Goal: Information Seeking & Learning: Learn about a topic

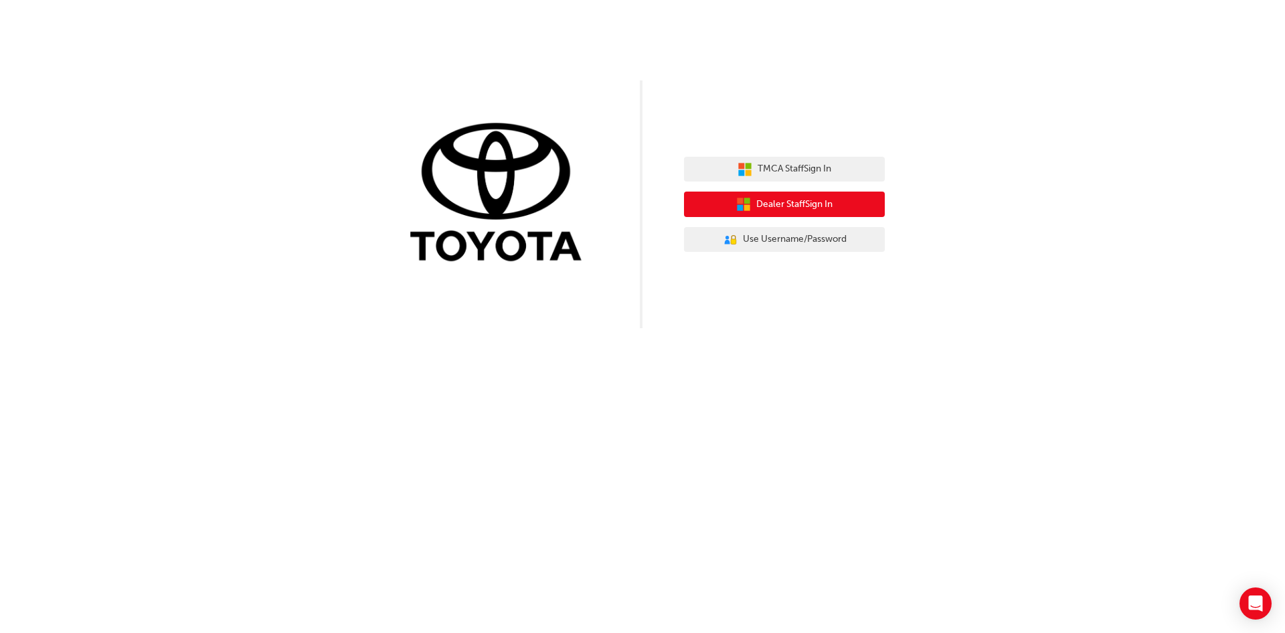
click at [797, 208] on span "Dealer Staff Sign In" at bounding box center [794, 204] width 76 height 15
click at [781, 202] on span "Dealer Staff Sign In" at bounding box center [794, 204] width 76 height 15
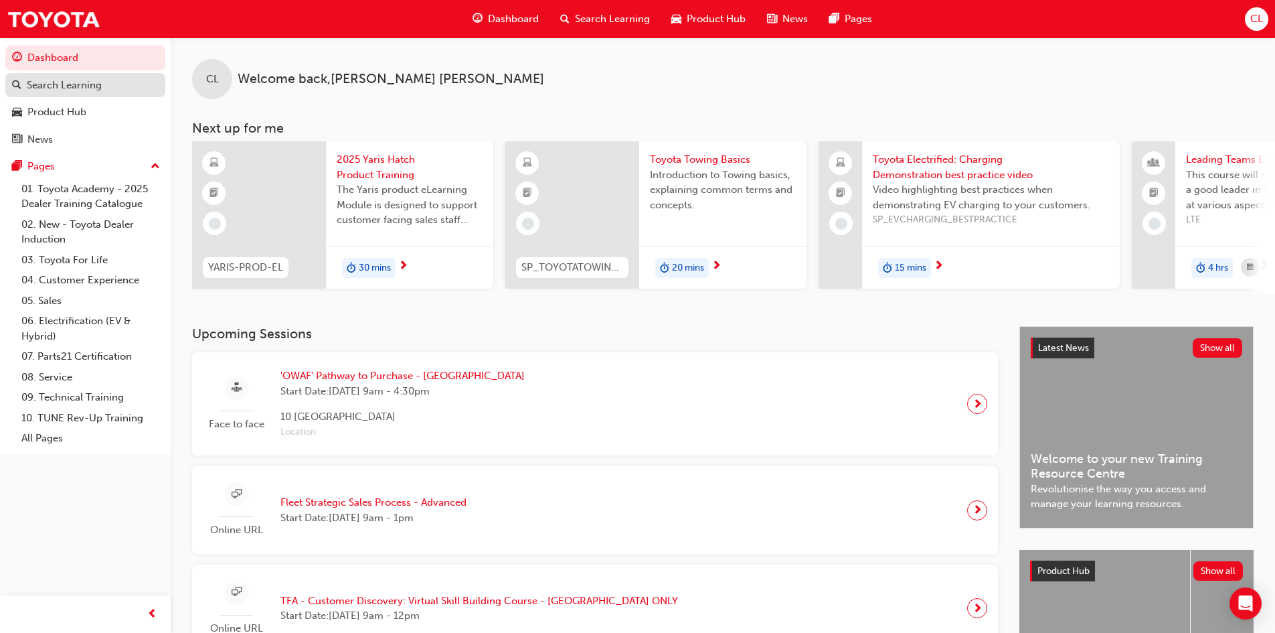
click at [82, 86] on div "Search Learning" at bounding box center [64, 85] width 75 height 15
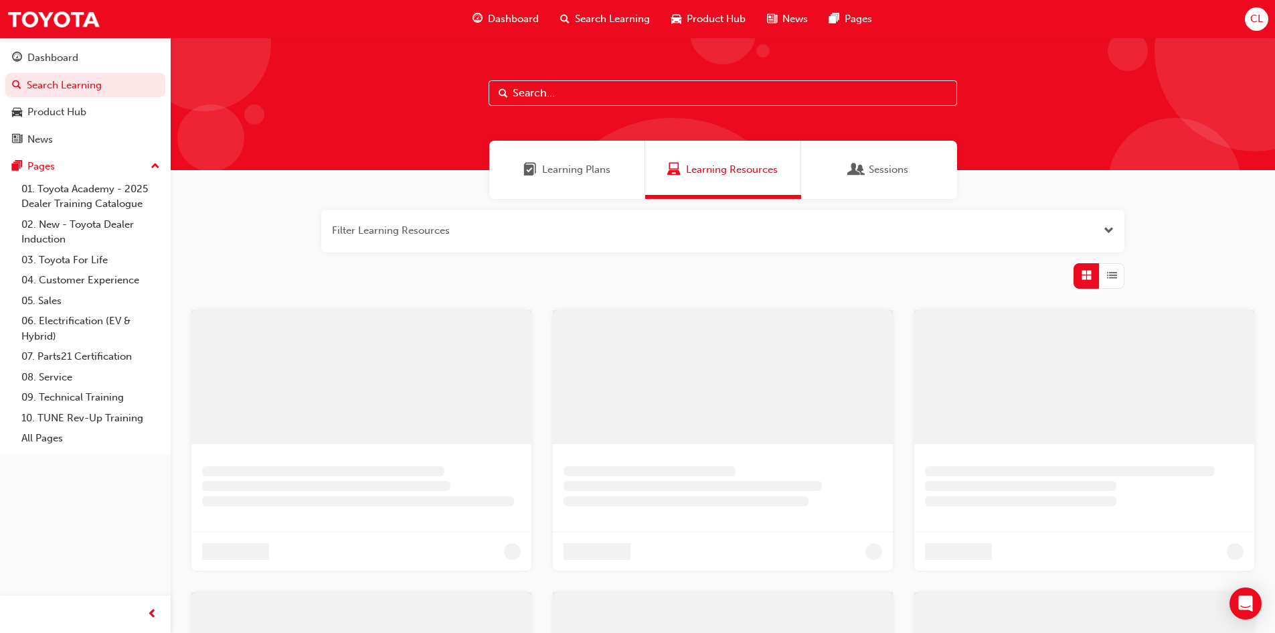
click at [667, 100] on input "text" at bounding box center [723, 92] width 469 height 25
type input "SPK9103"
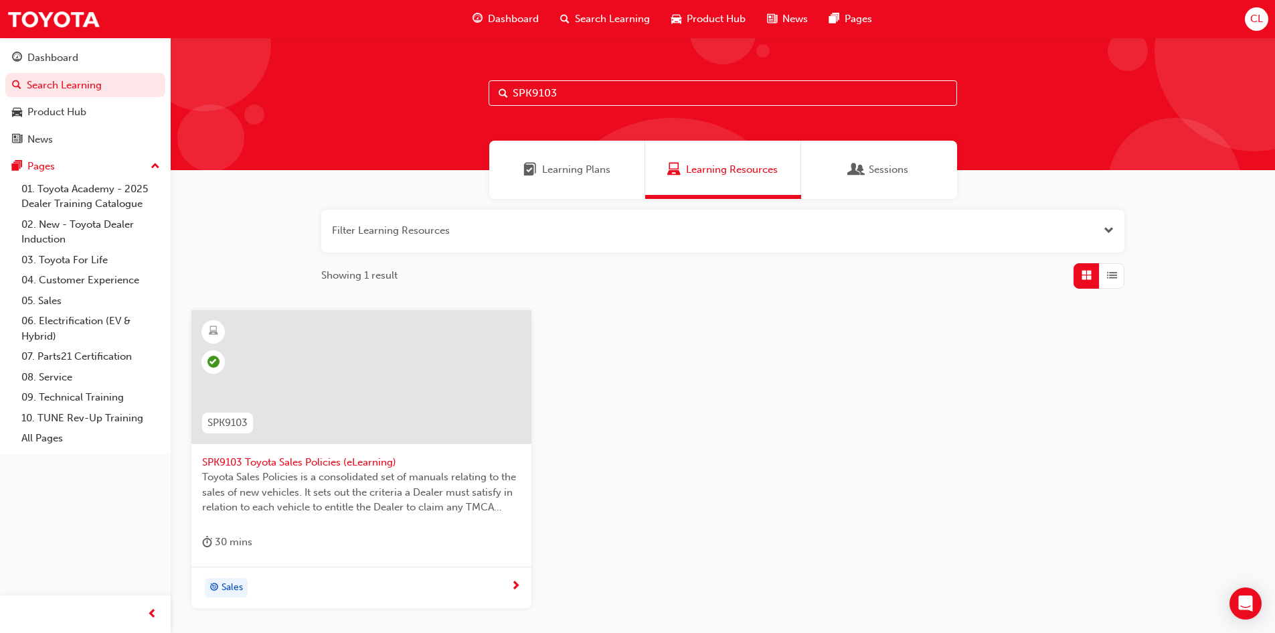
scroll to position [67, 0]
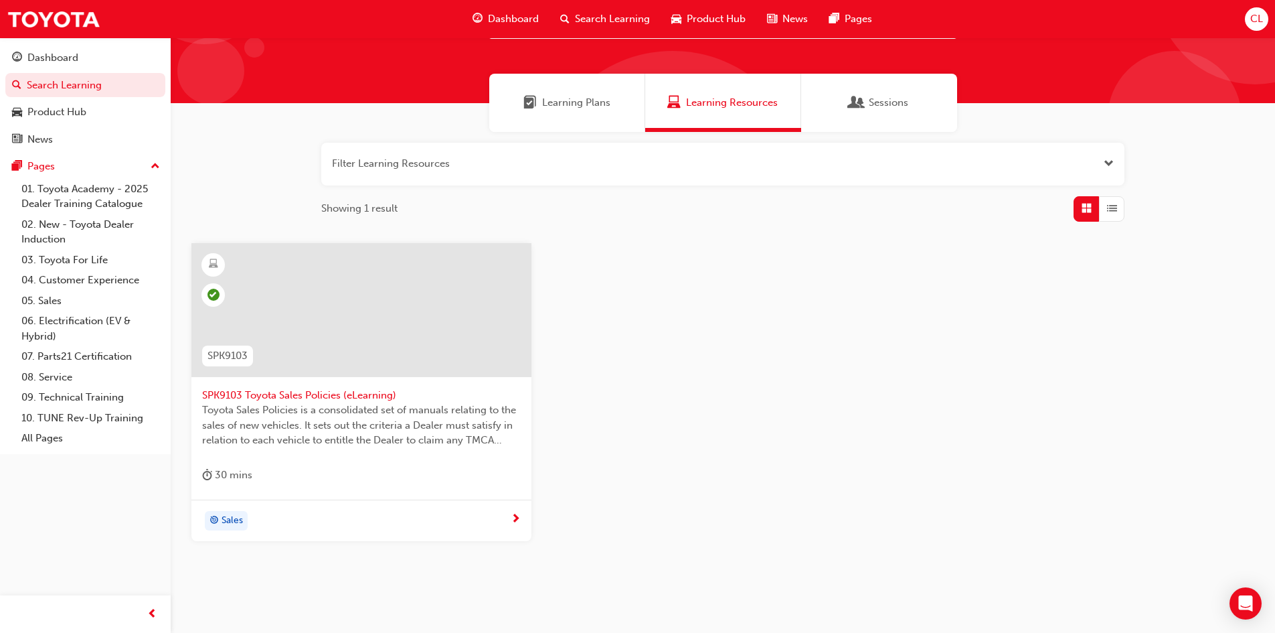
click at [271, 394] on span "SPK9103 Toyota Sales Policies (eLearning)" at bounding box center [361, 395] width 319 height 15
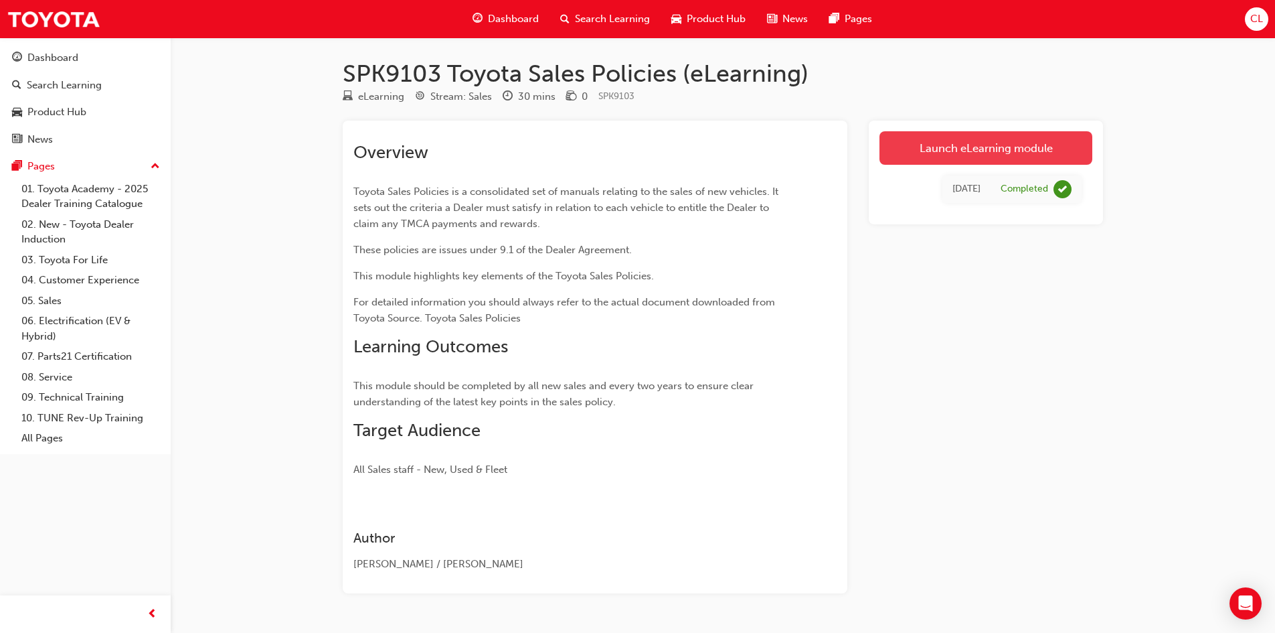
click at [1012, 143] on link "Launch eLearning module" at bounding box center [986, 147] width 213 height 33
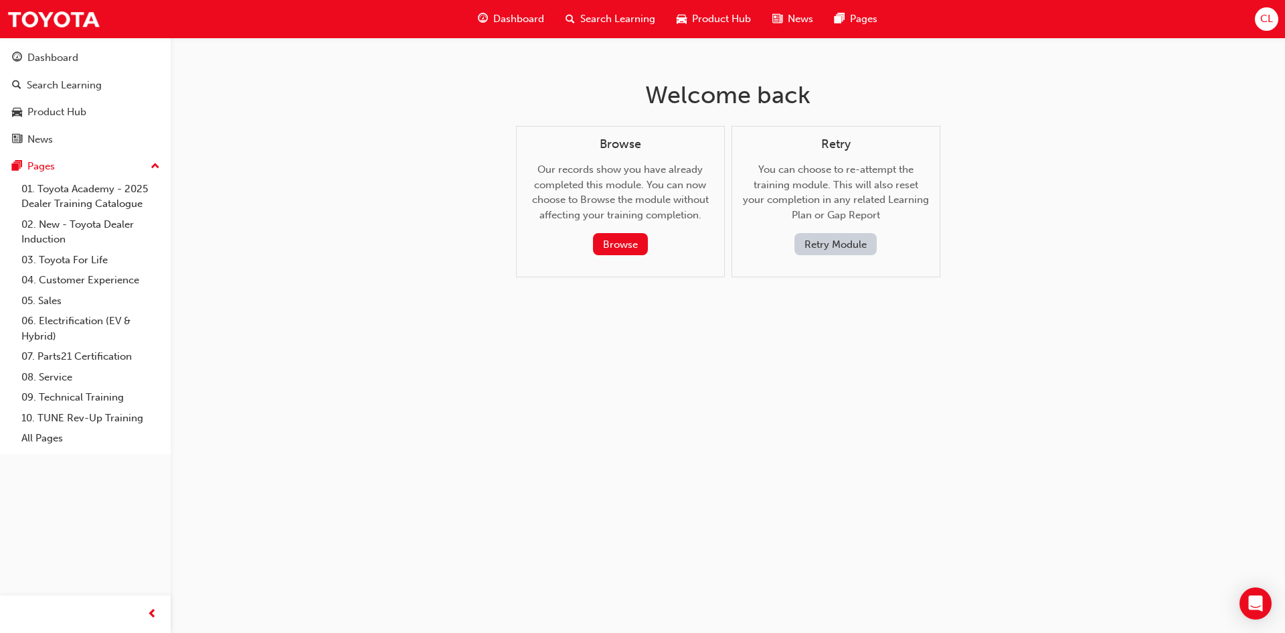
click at [856, 246] on button "Retry Module" at bounding box center [836, 244] width 82 height 22
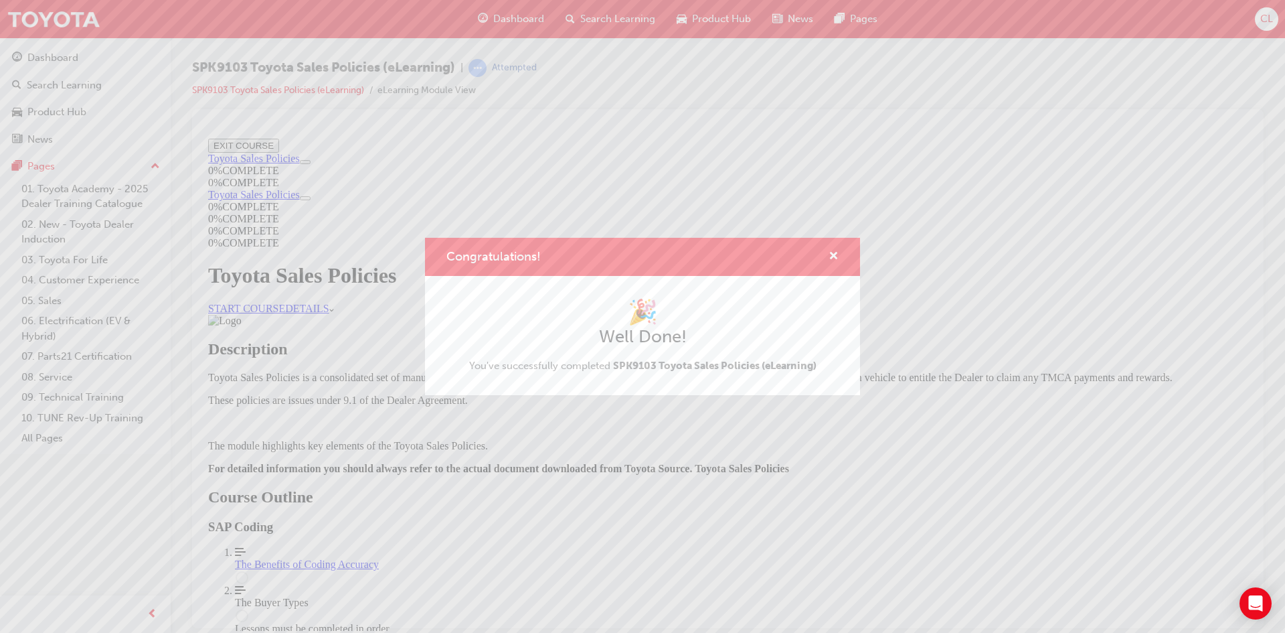
click at [795, 455] on div "Congratulations! 🎉 Well Done! You've successfully completed SPK9103 Toyota Sale…" at bounding box center [642, 316] width 1285 height 633
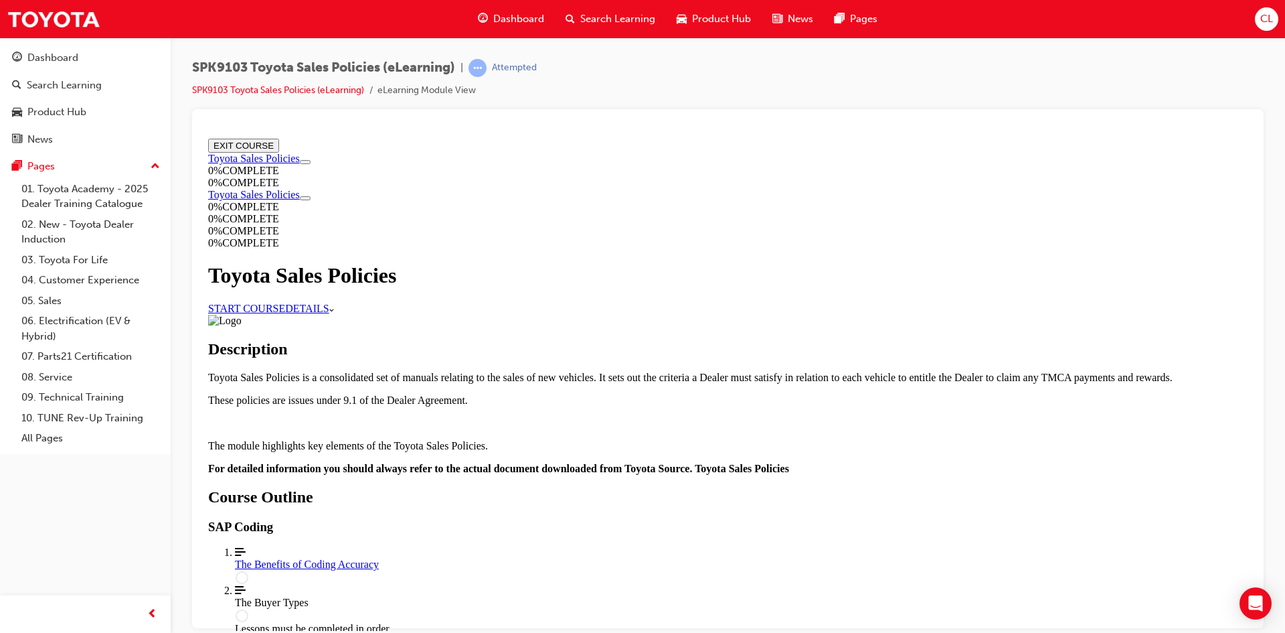
scroll to position [67, 0]
click at [285, 302] on link "START COURSE" at bounding box center [246, 307] width 77 height 11
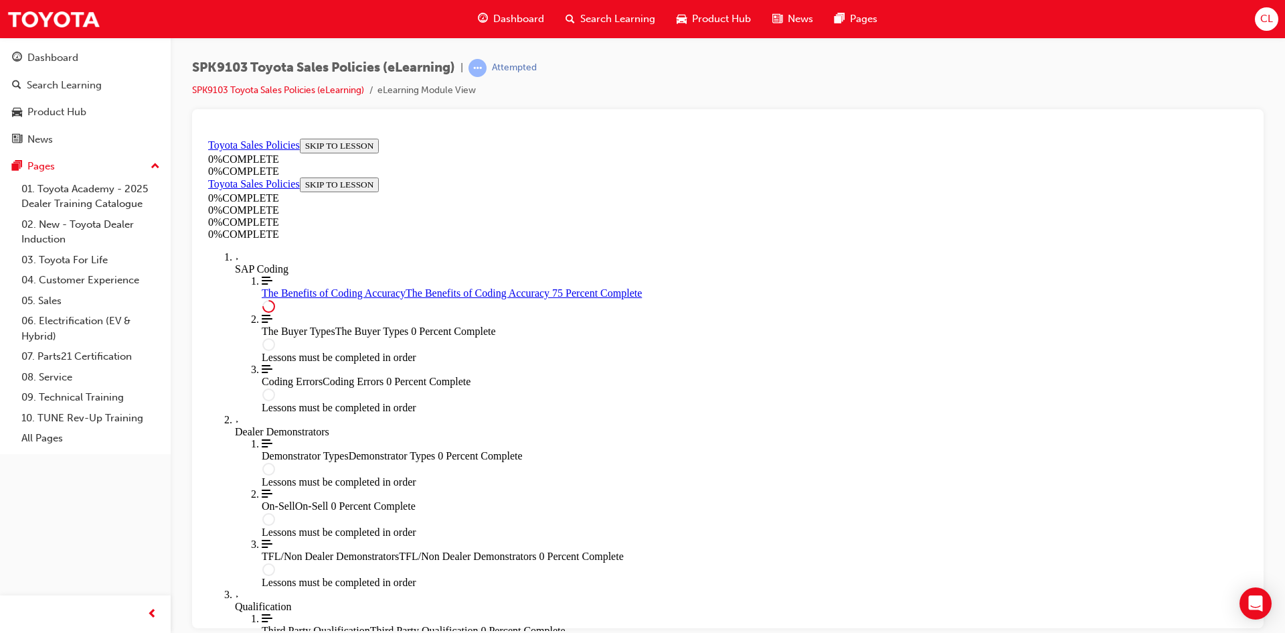
scroll to position [647, 0]
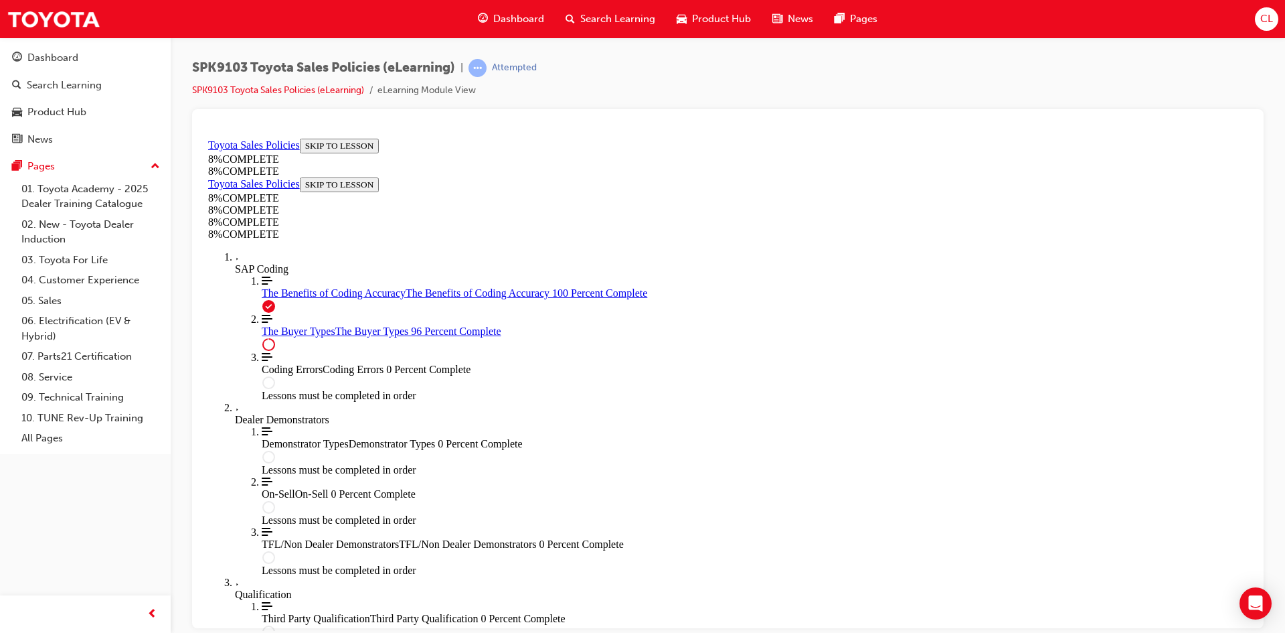
scroll to position [5483, 0]
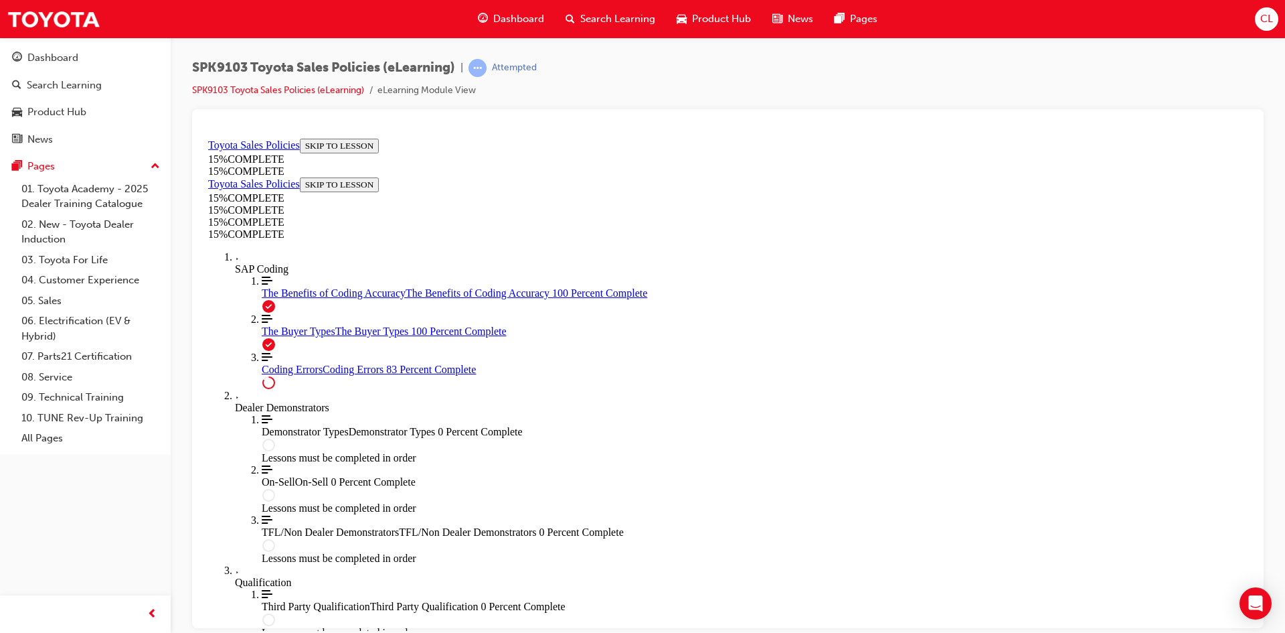
scroll to position [1060, 0]
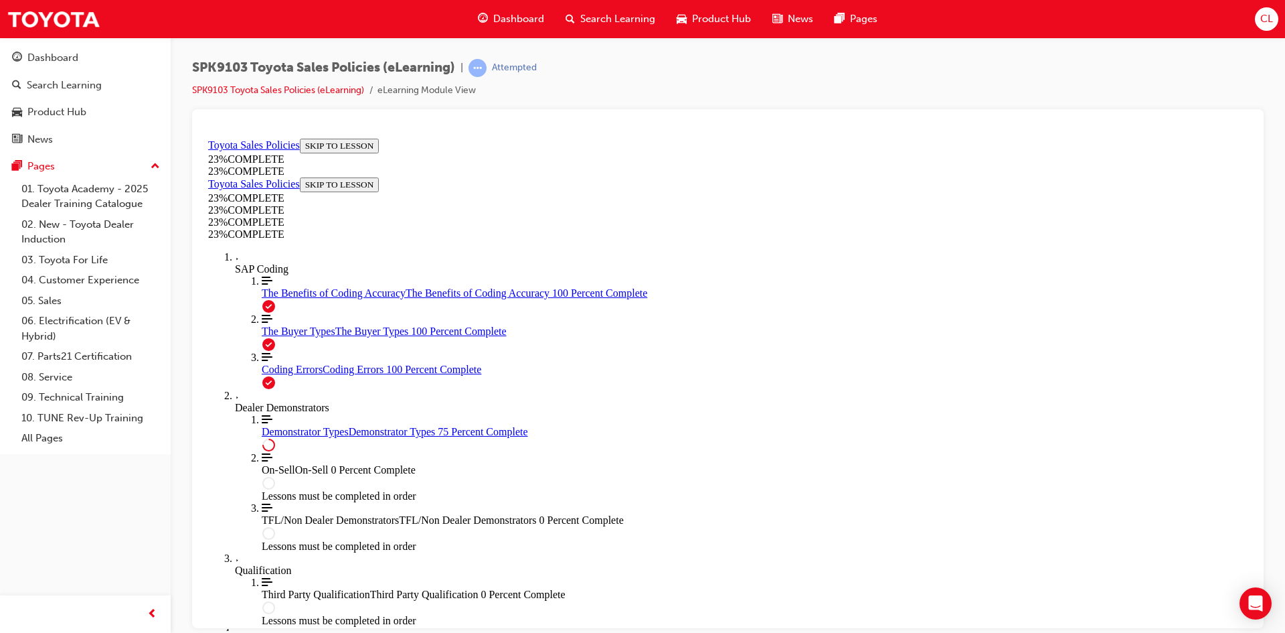
scroll to position [603, 0]
drag, startPoint x: 906, startPoint y: 396, endPoint x: 910, endPoint y: 406, distance: 10.6
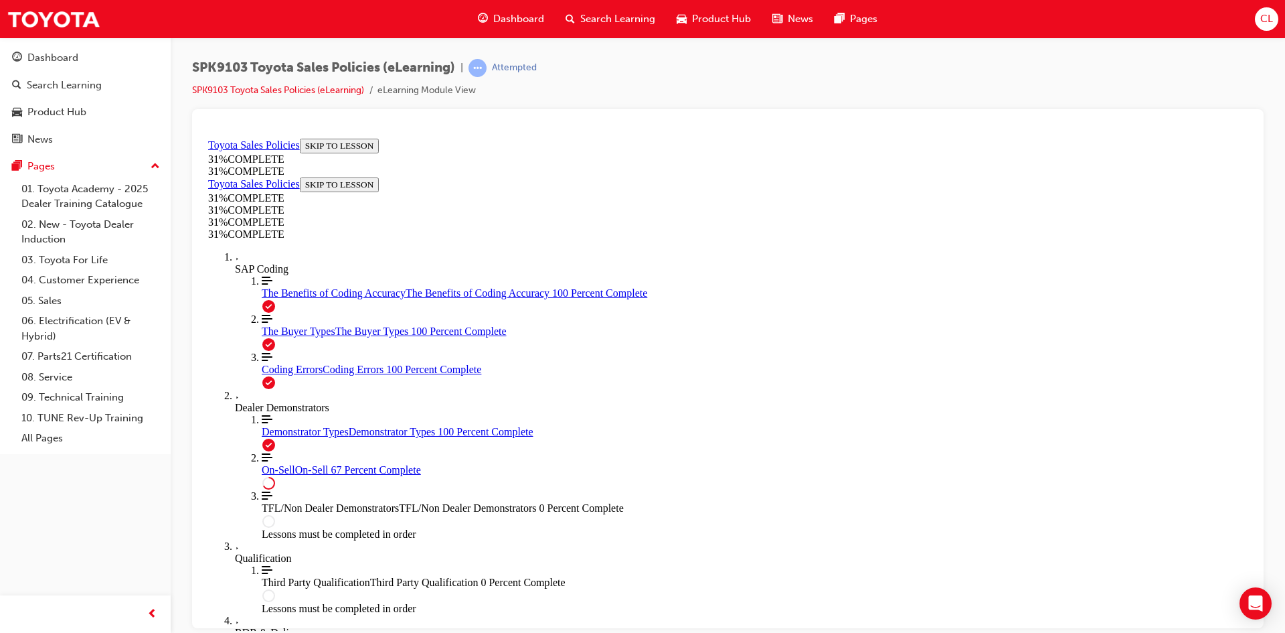
scroll to position [728, 0]
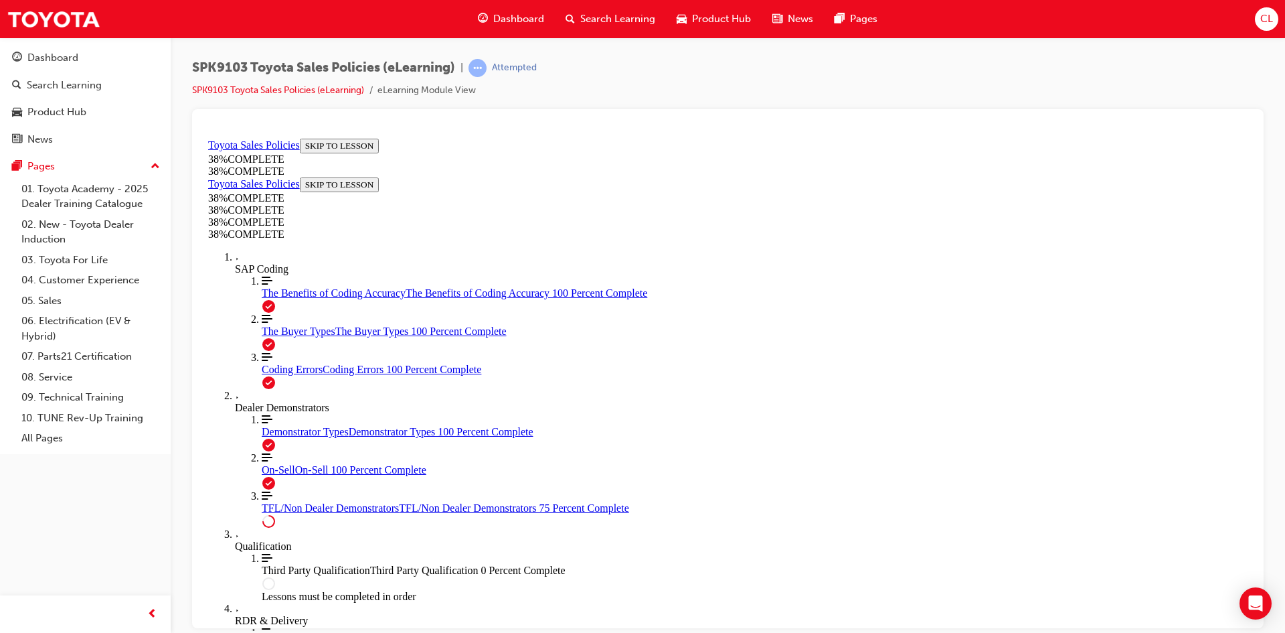
scroll to position [475, 0]
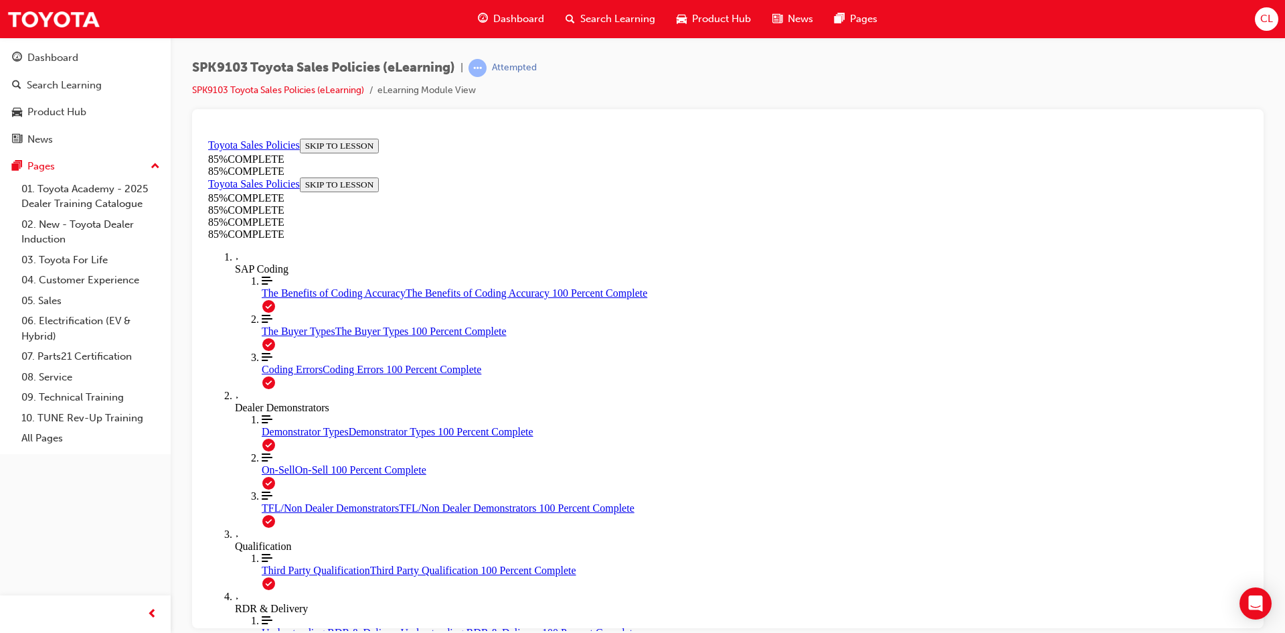
drag, startPoint x: 823, startPoint y: 377, endPoint x: 1003, endPoint y: 547, distance: 248.2
drag, startPoint x: 870, startPoint y: 378, endPoint x: 707, endPoint y: 566, distance: 248.6
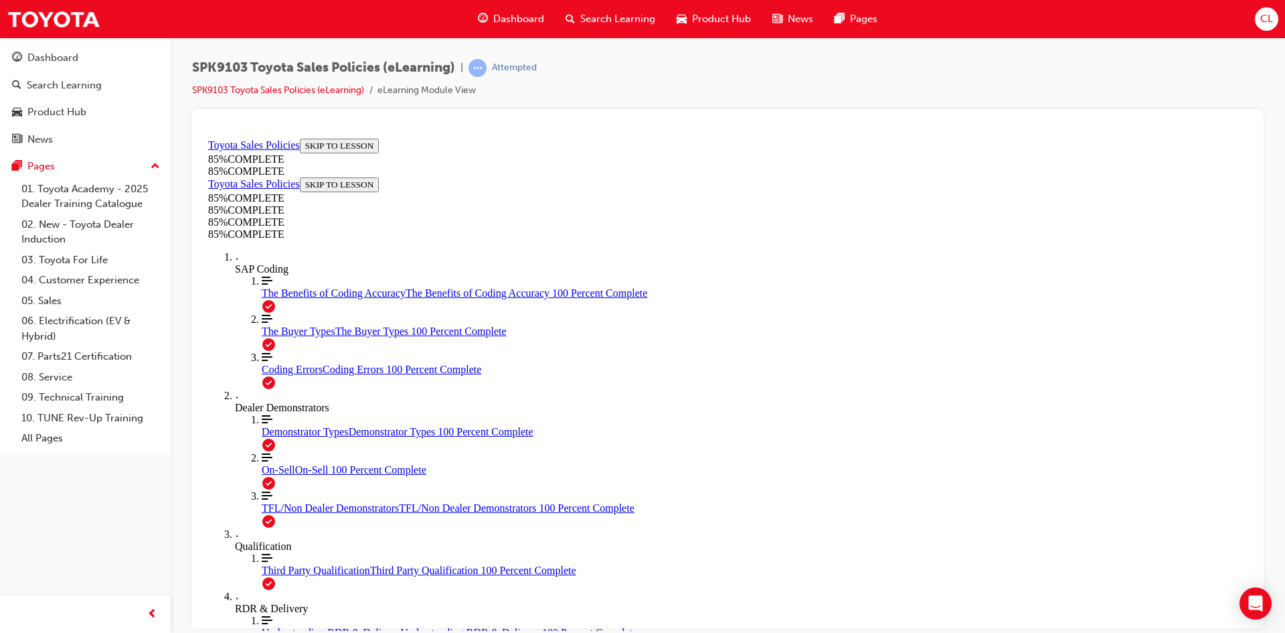
drag, startPoint x: 803, startPoint y: 355, endPoint x: 642, endPoint y: 545, distance: 248.8
drag, startPoint x: 817, startPoint y: 369, endPoint x: 639, endPoint y: 567, distance: 266.0
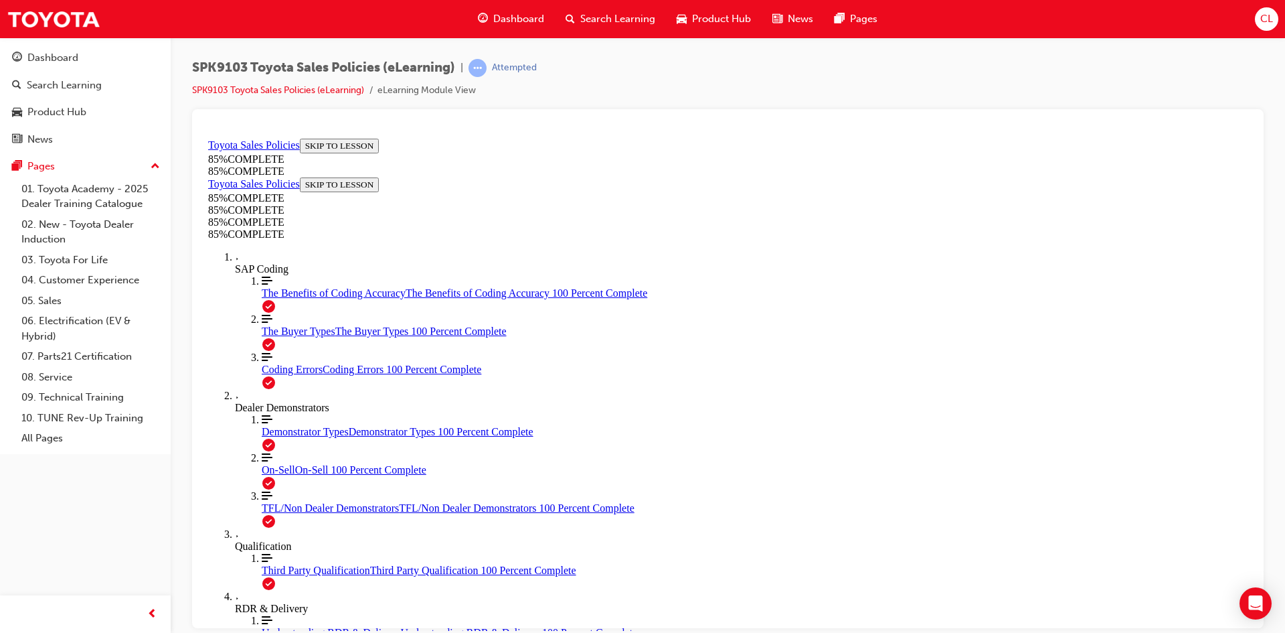
drag, startPoint x: 803, startPoint y: 389, endPoint x: 659, endPoint y: 574, distance: 234.2
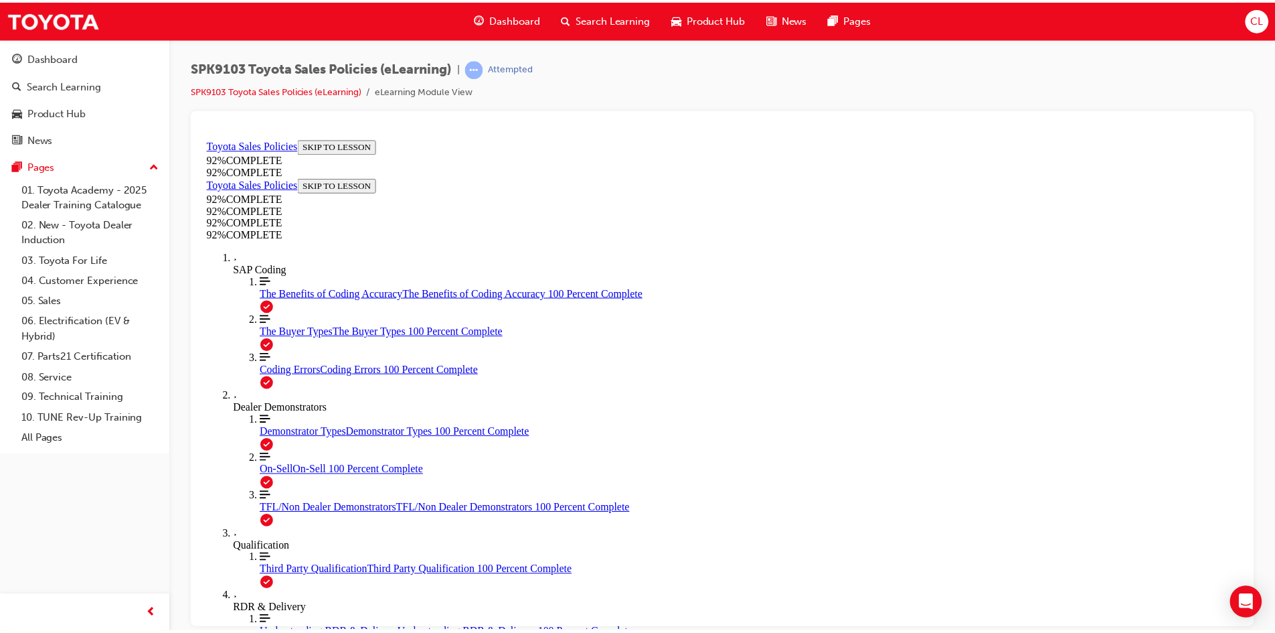
scroll to position [48, 0]
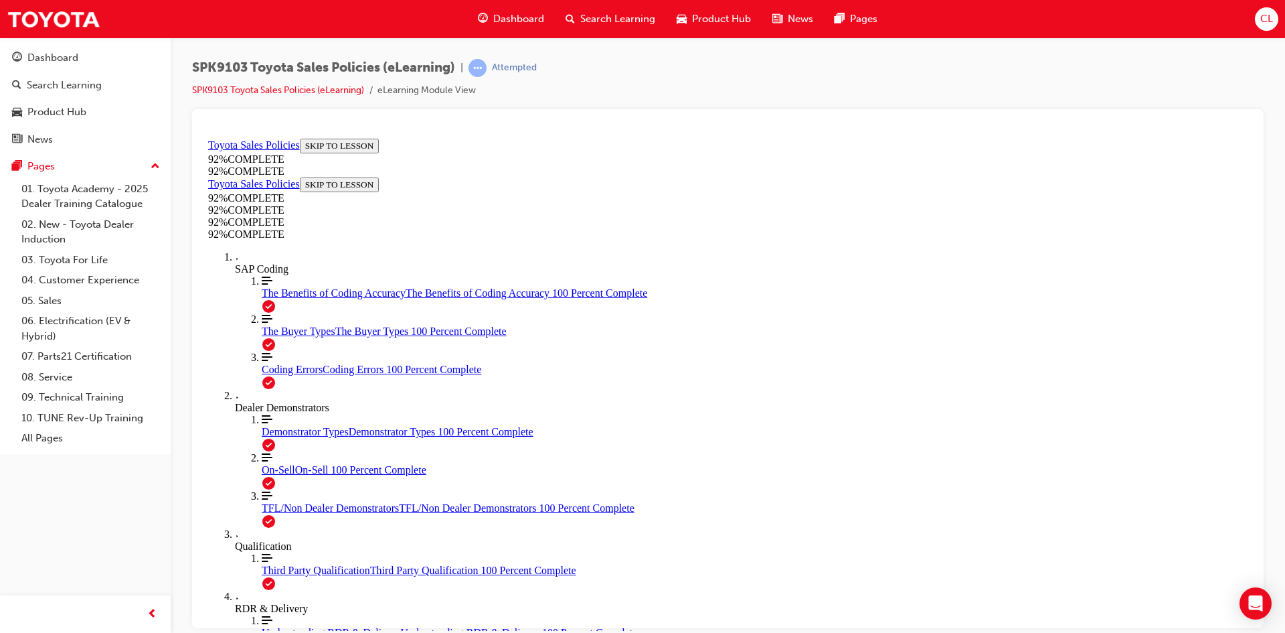
scroll to position [48, 0]
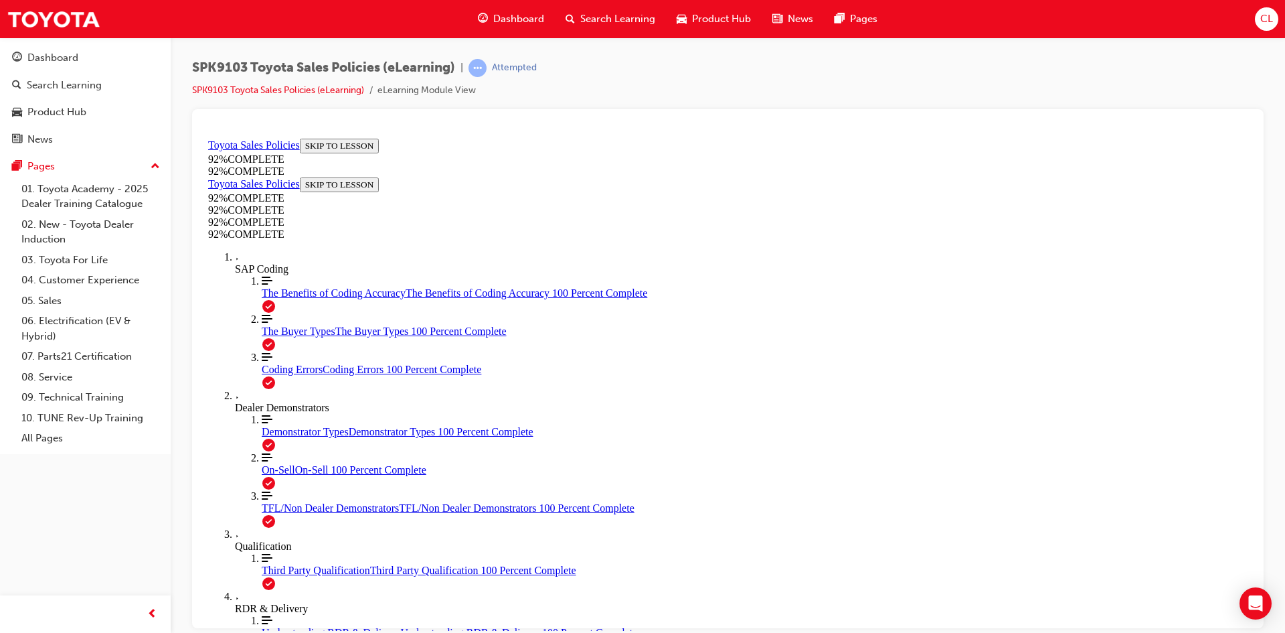
scroll to position [116, 0]
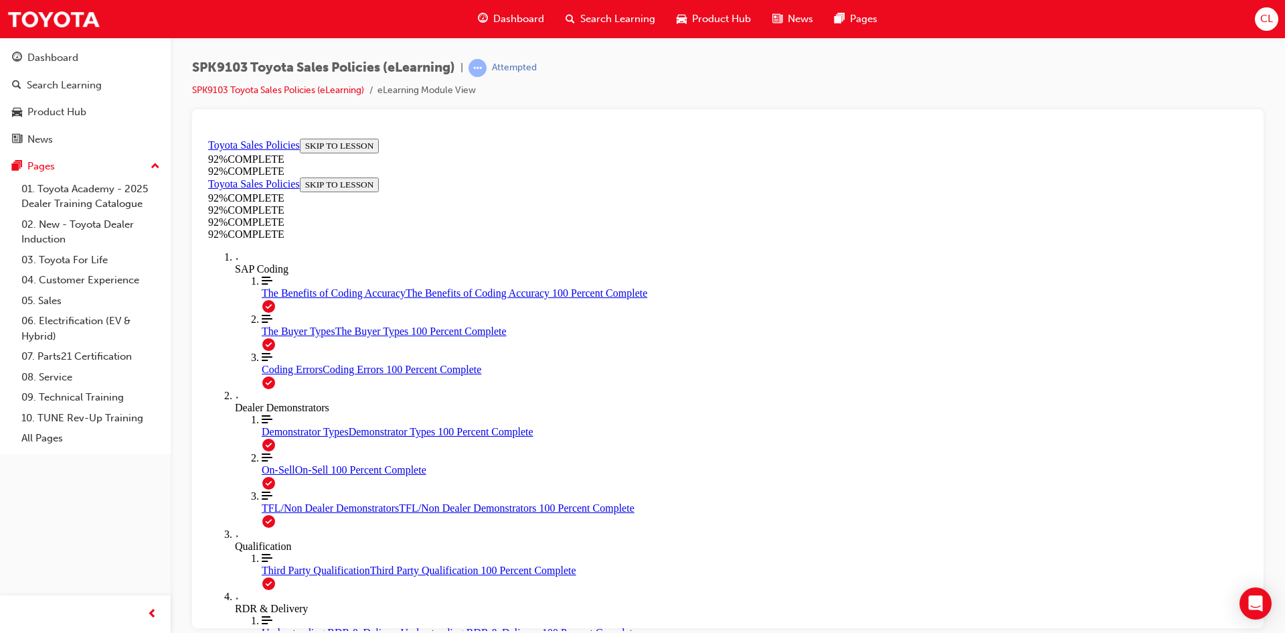
scroll to position [318, 0]
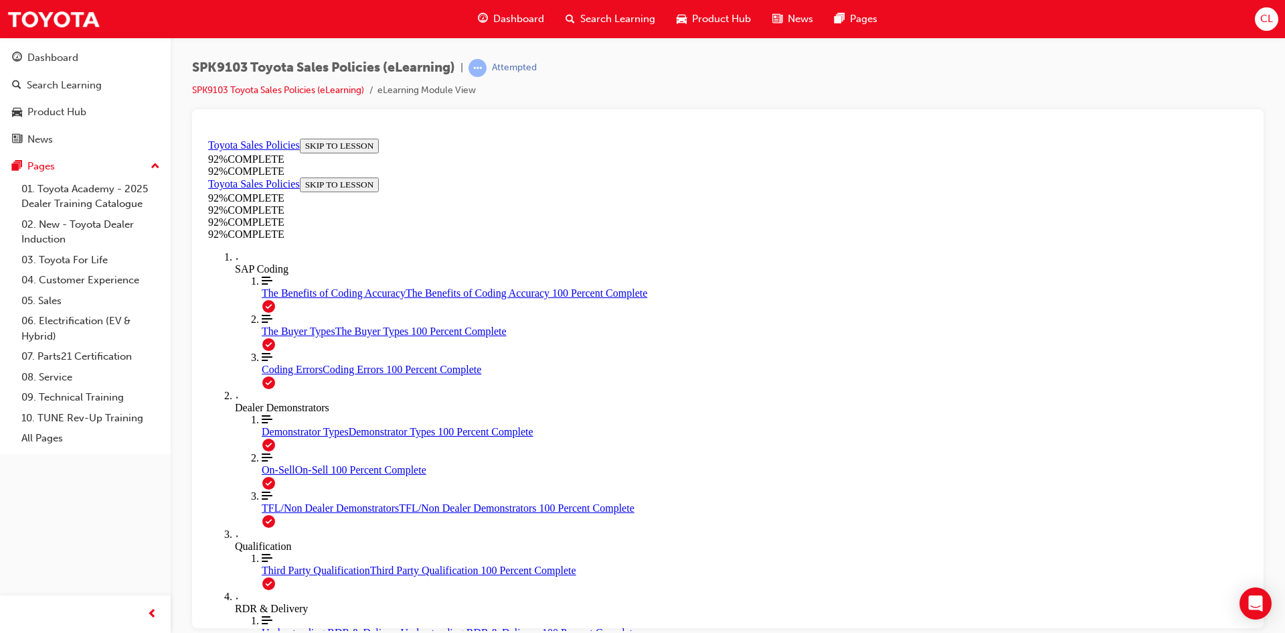
scroll to position [143, 0]
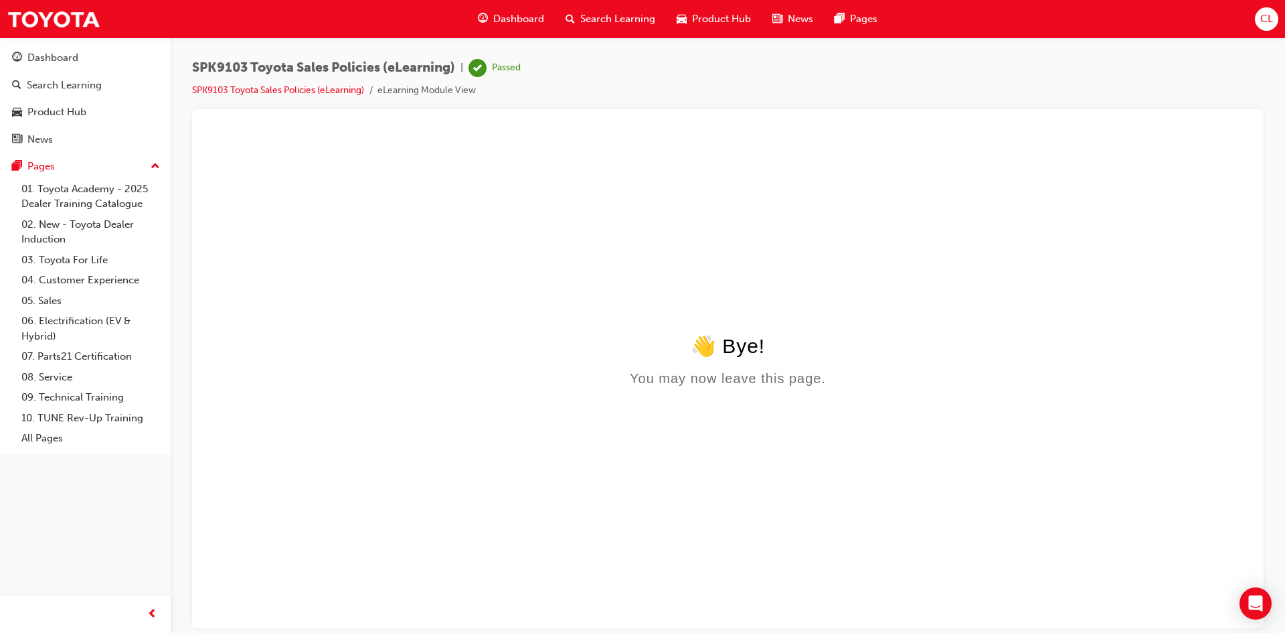
click at [607, 15] on span "Search Learning" at bounding box center [617, 18] width 75 height 15
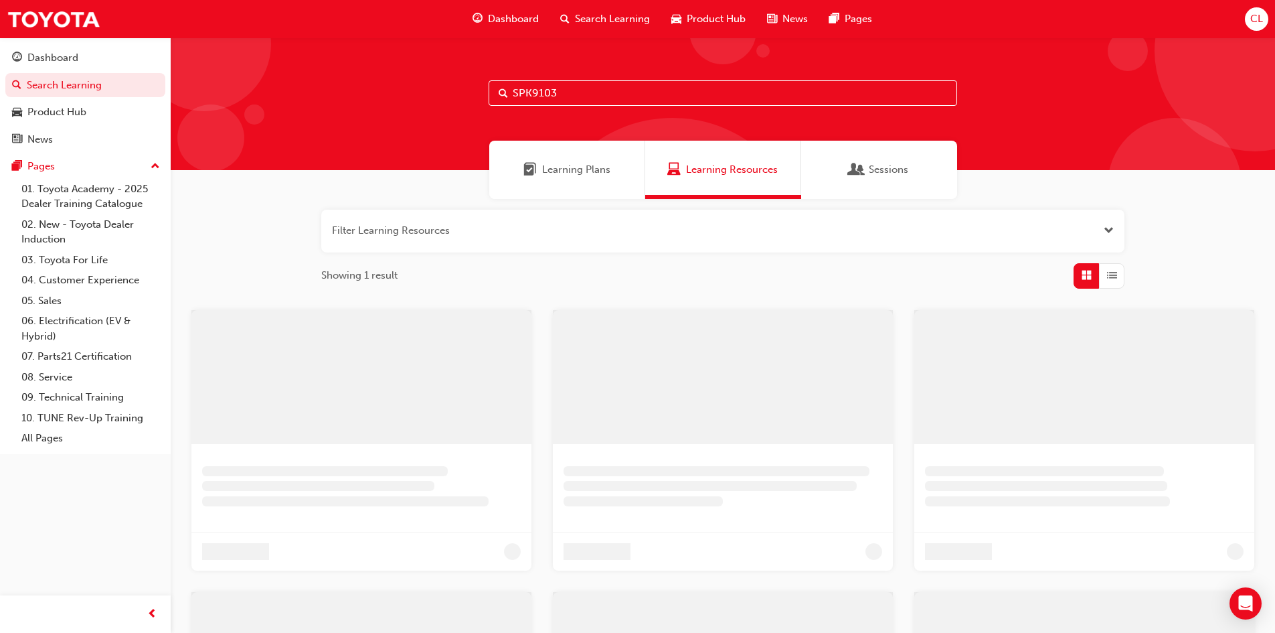
click at [608, 107] on div "SPK9103" at bounding box center [723, 103] width 1105 height 133
click at [611, 83] on input "SPK9103" at bounding box center [723, 92] width 469 height 25
type input "SPK9102"
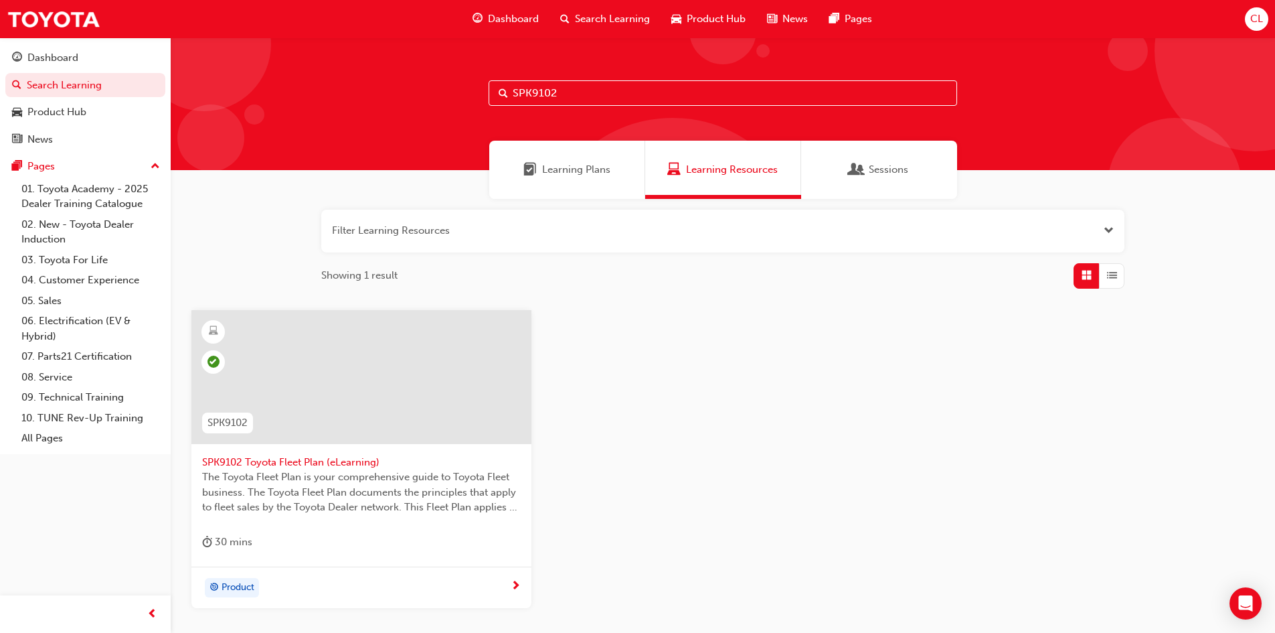
click at [355, 458] on span "SPK9102 Toyota Fleet Plan (eLearning)" at bounding box center [361, 462] width 319 height 15
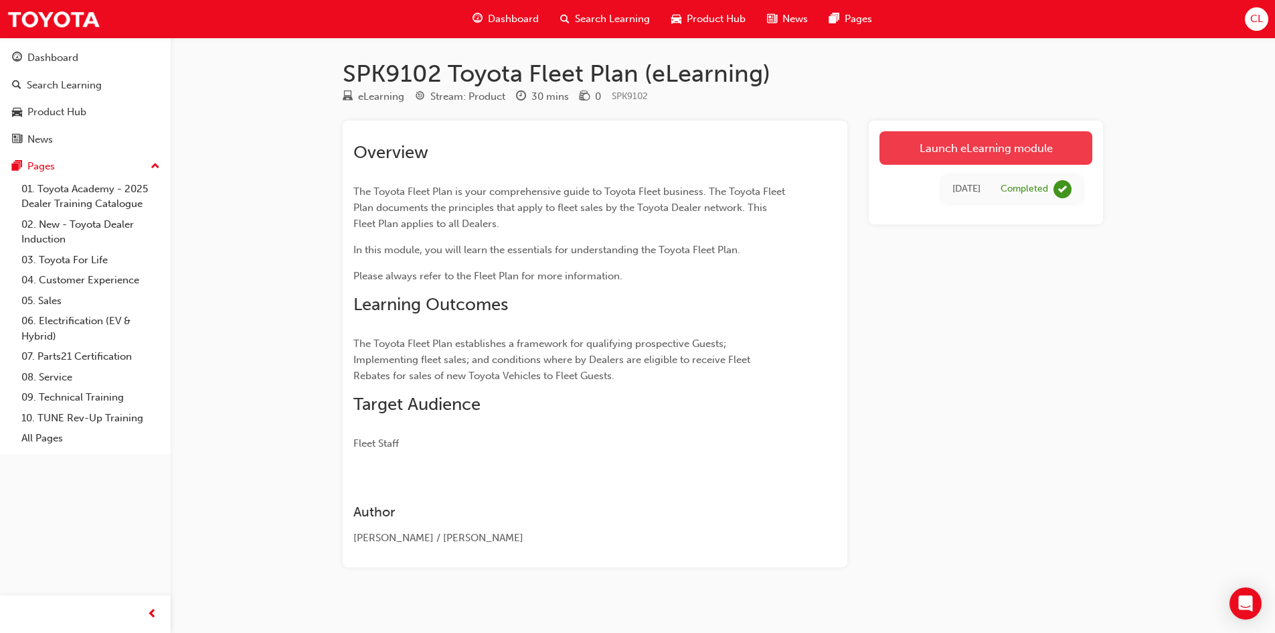
click at [1001, 145] on link "Launch eLearning module" at bounding box center [986, 147] width 213 height 33
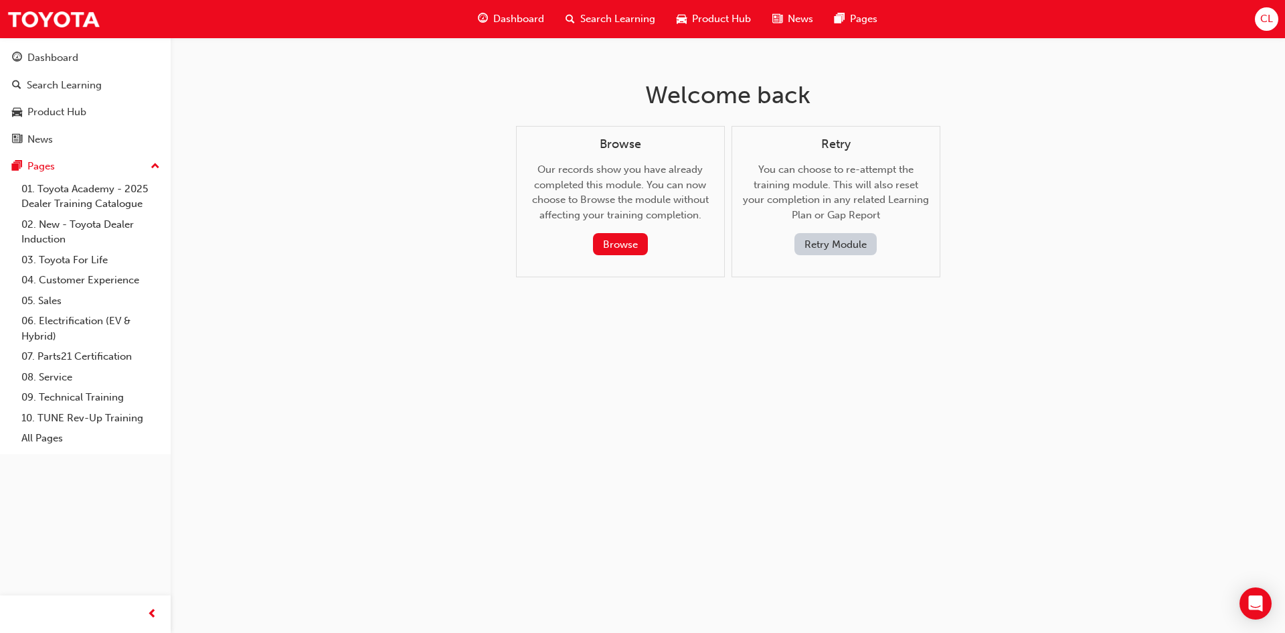
click at [831, 239] on button "Retry Module" at bounding box center [836, 244] width 82 height 22
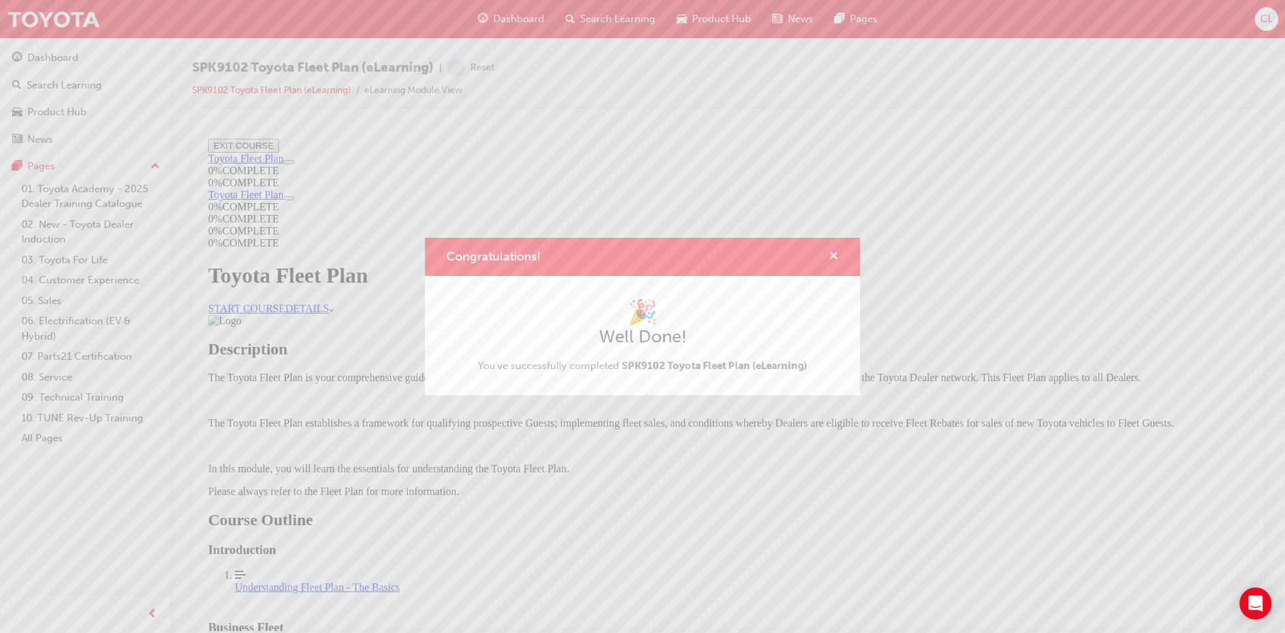
click at [829, 254] on span "cross-icon" at bounding box center [834, 257] width 10 height 12
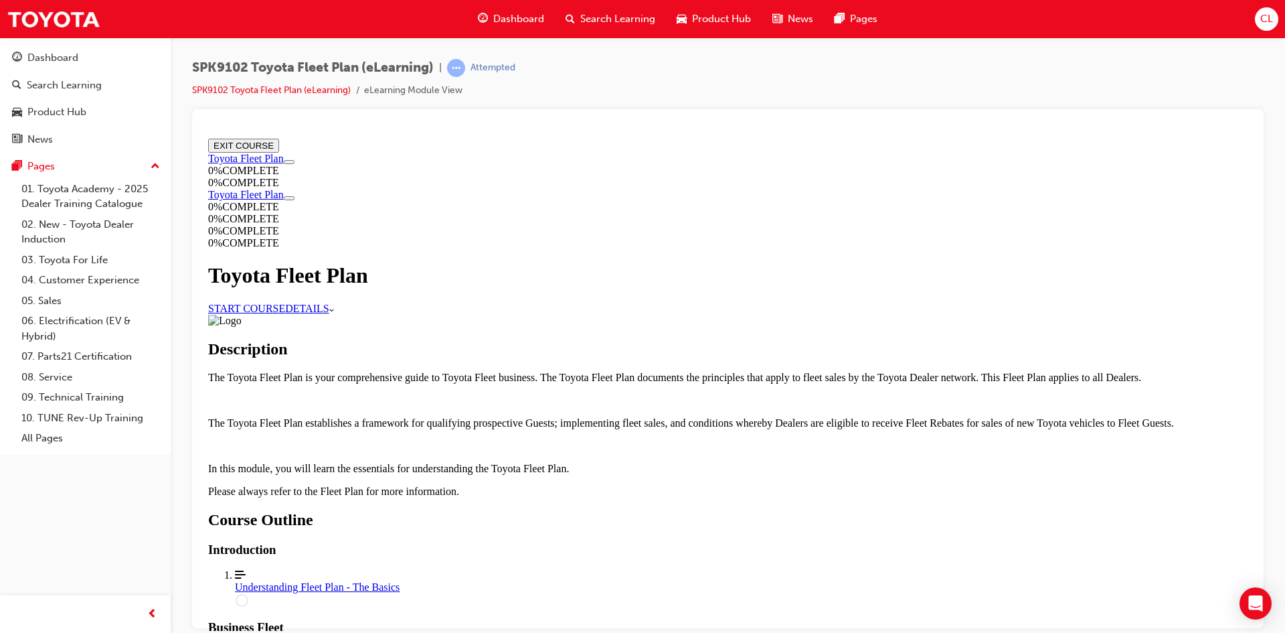
scroll to position [536, 0]
click at [643, 580] on div "Understanding Fleet Plan - The Basics" at bounding box center [741, 586] width 1013 height 12
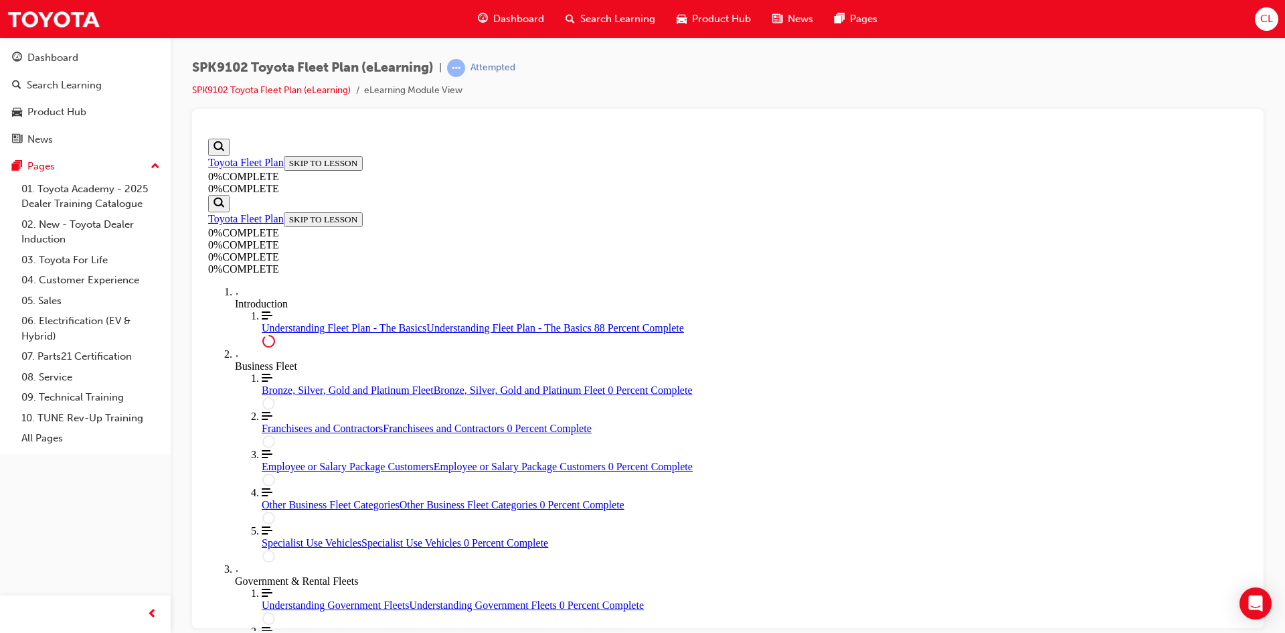
scroll to position [3027, 0]
drag, startPoint x: 847, startPoint y: 548, endPoint x: 852, endPoint y: 542, distance: 8.1
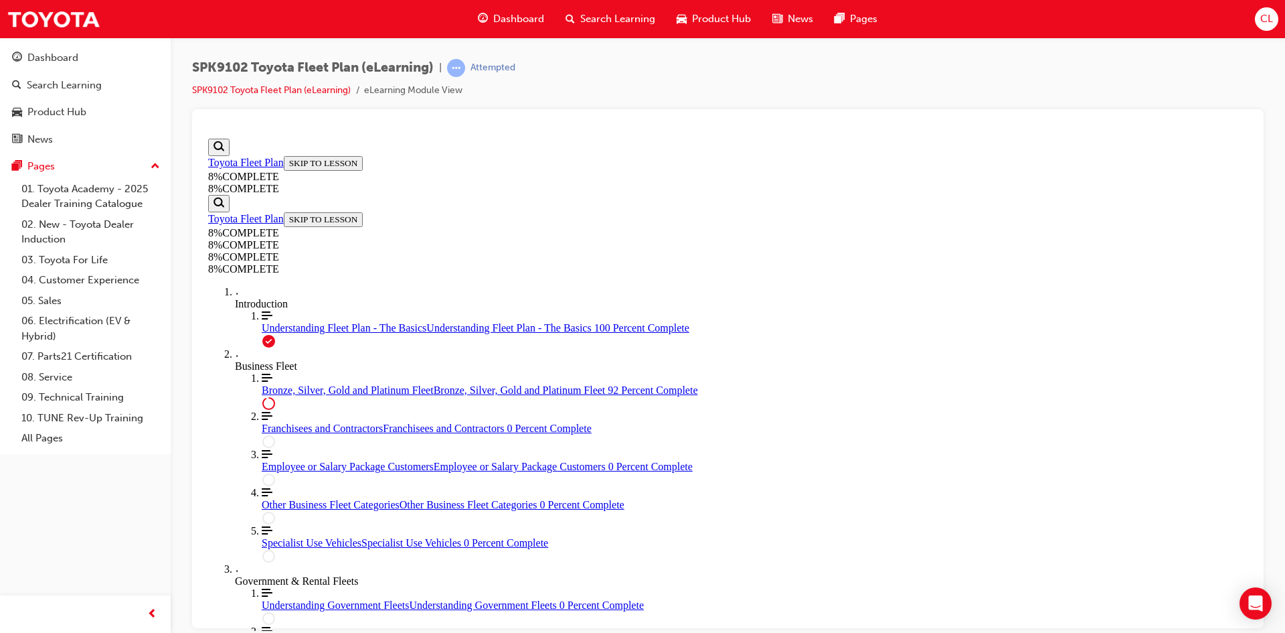
drag, startPoint x: 750, startPoint y: 562, endPoint x: 791, endPoint y: 428, distance: 139.3
drag, startPoint x: 755, startPoint y: 483, endPoint x: 796, endPoint y: 547, distance: 75.6
drag, startPoint x: 726, startPoint y: 492, endPoint x: 762, endPoint y: 488, distance: 37.0
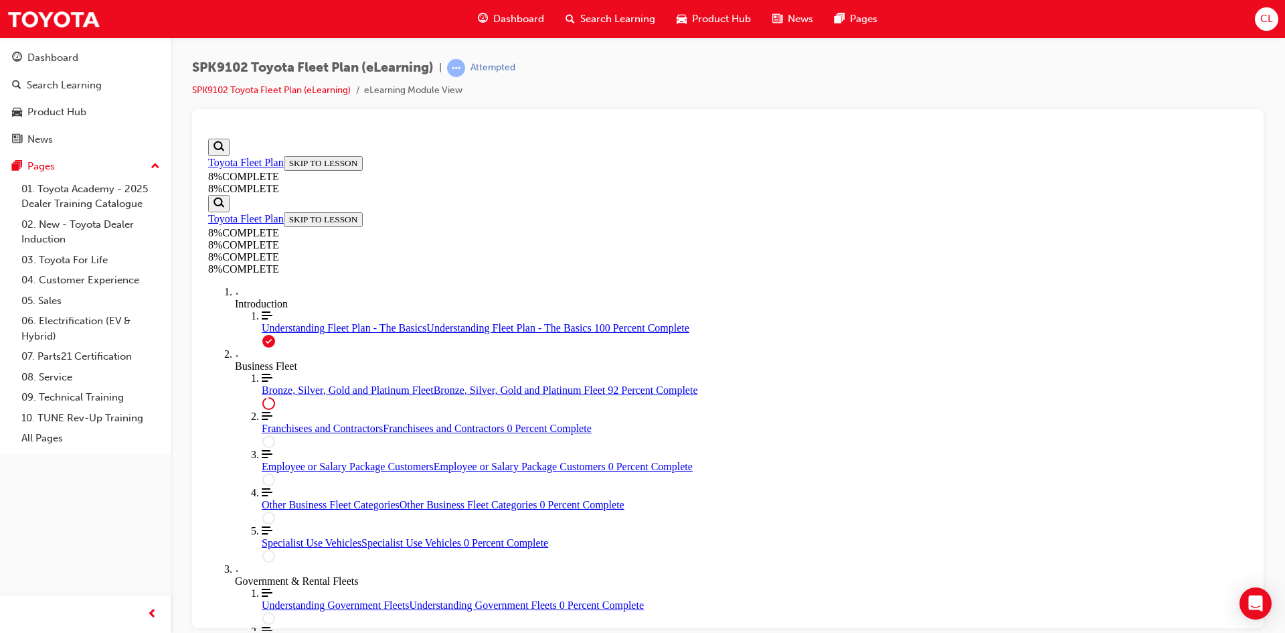
scroll to position [4384, 0]
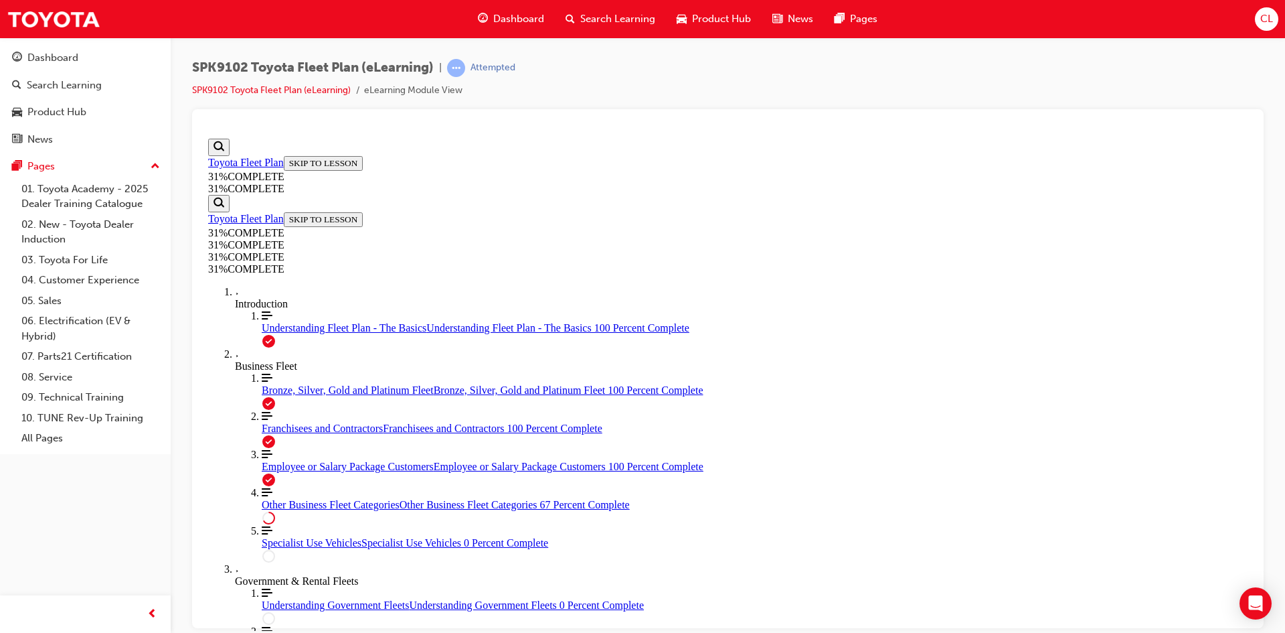
scroll to position [1533, 0]
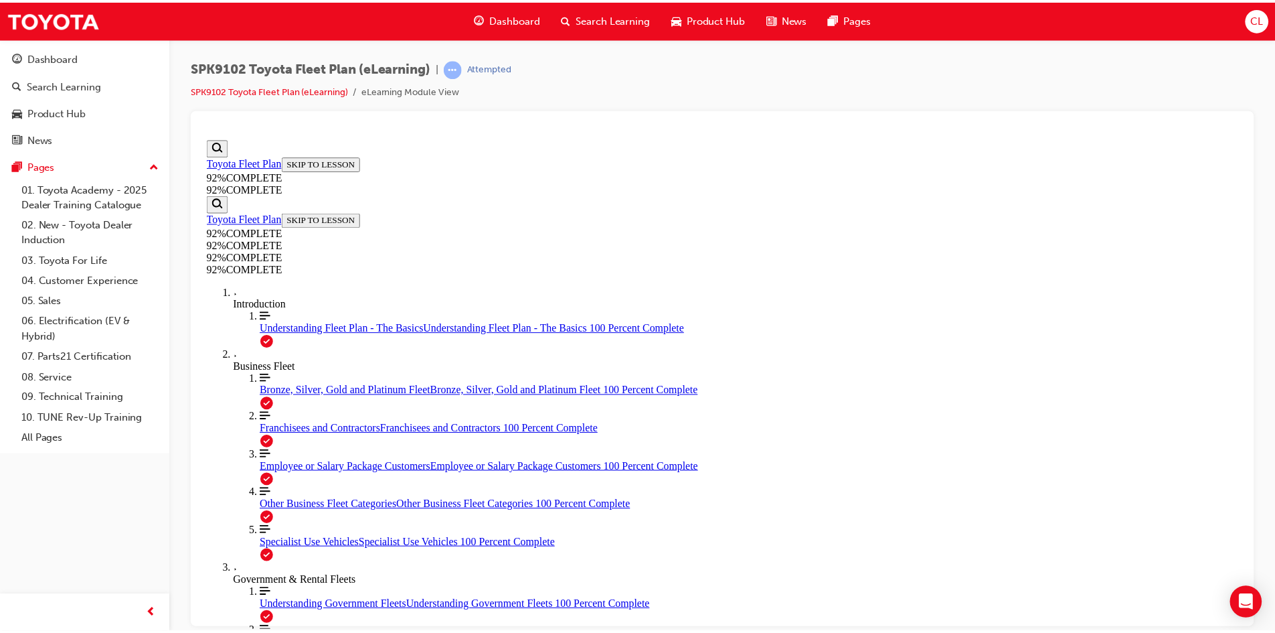
scroll to position [152, 0]
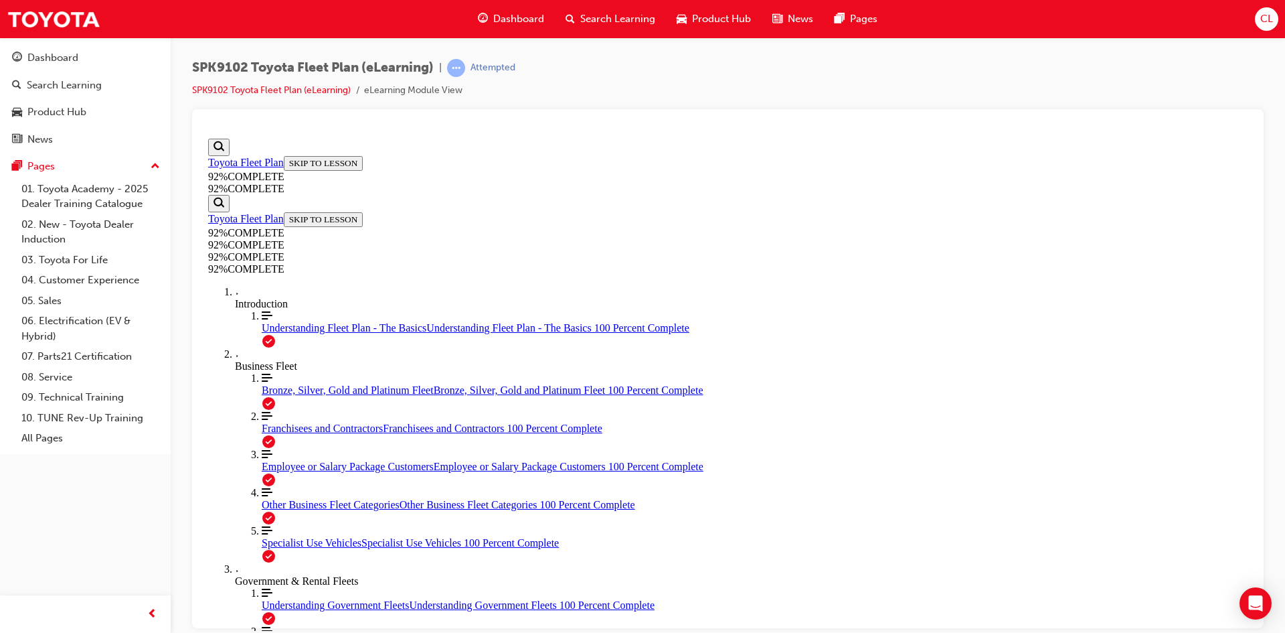
scroll to position [180, 0]
drag, startPoint x: 748, startPoint y: 556, endPoint x: 785, endPoint y: 431, distance: 130.0
drag, startPoint x: 765, startPoint y: 495, endPoint x: 785, endPoint y: 491, distance: 20.6
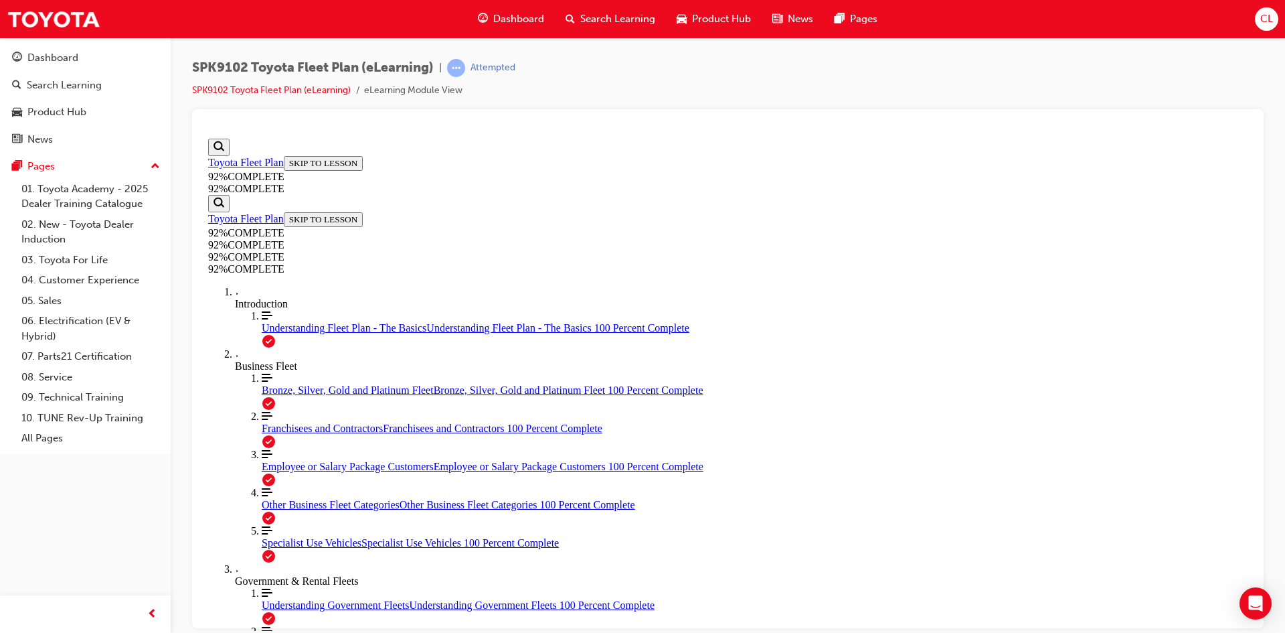
drag, startPoint x: 758, startPoint y: 568, endPoint x: 811, endPoint y: 561, distance: 54.0
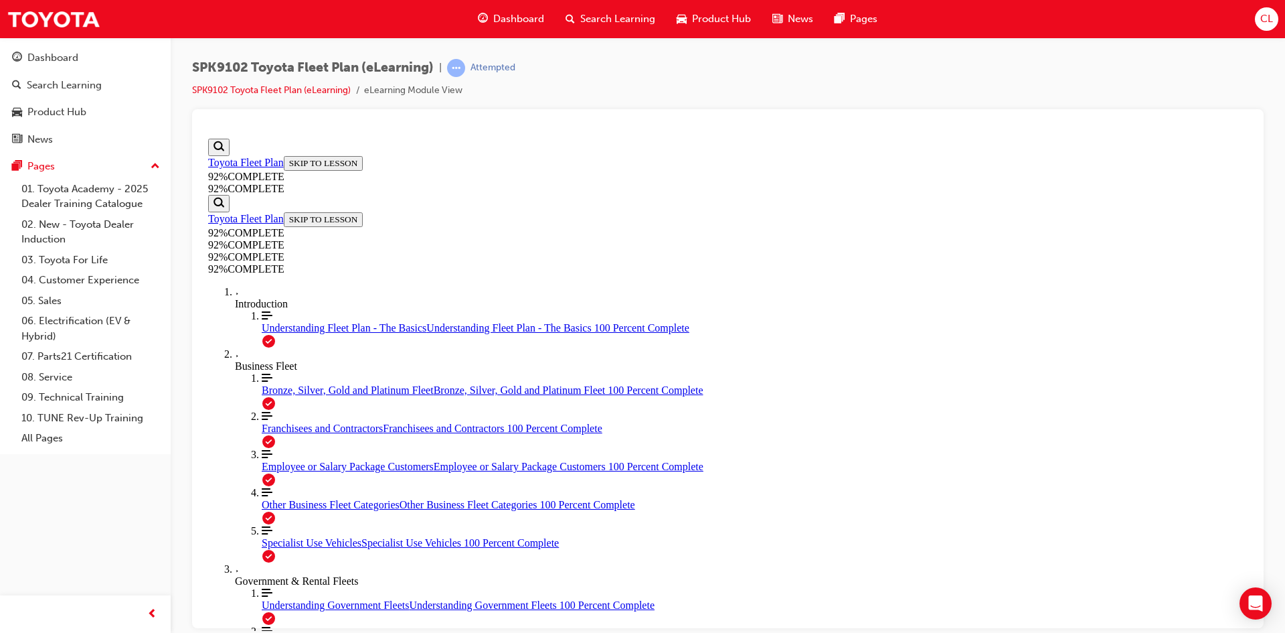
scroll to position [196, 0]
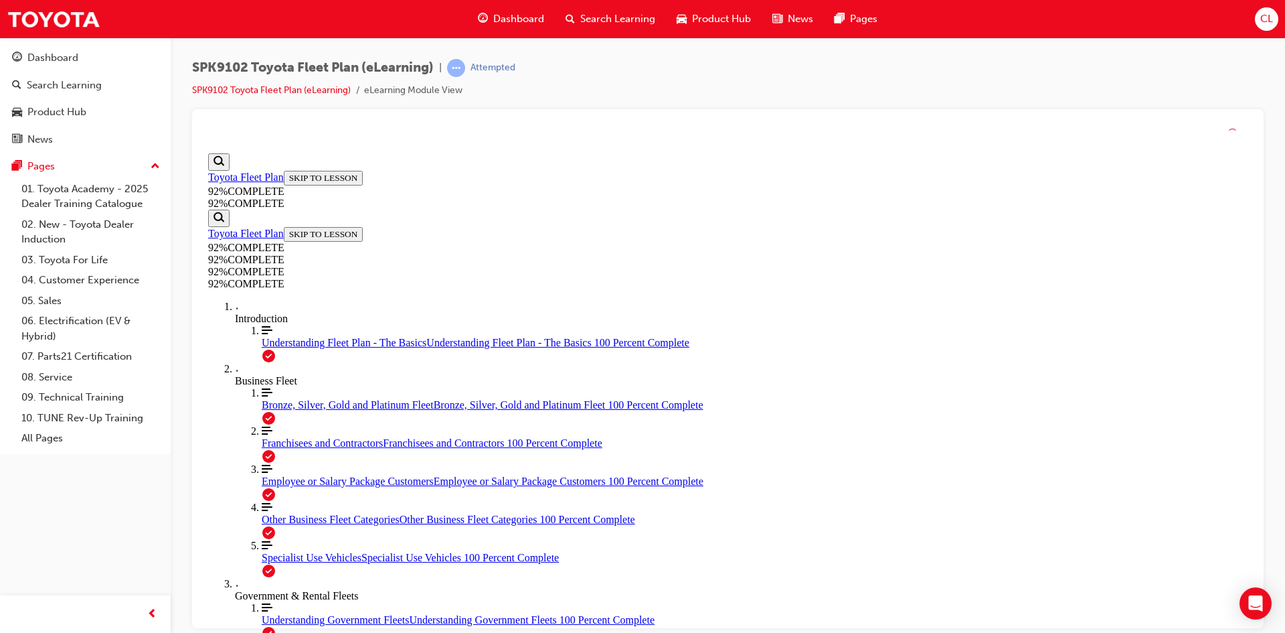
scroll to position [239, 0]
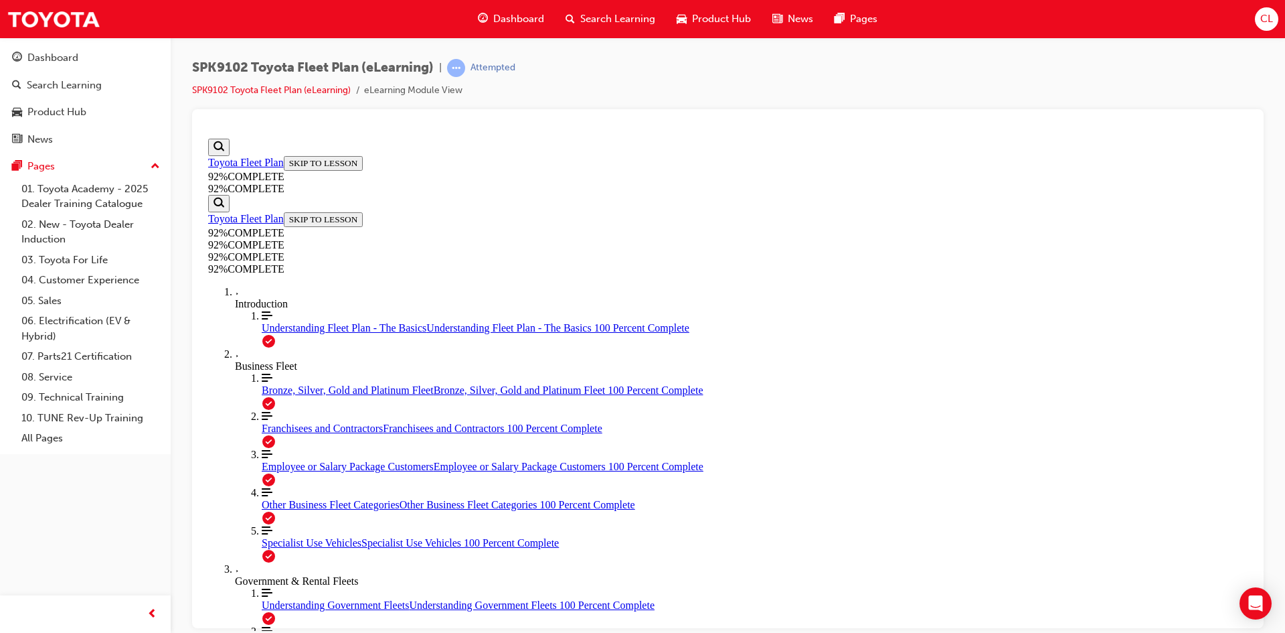
scroll to position [264, 0]
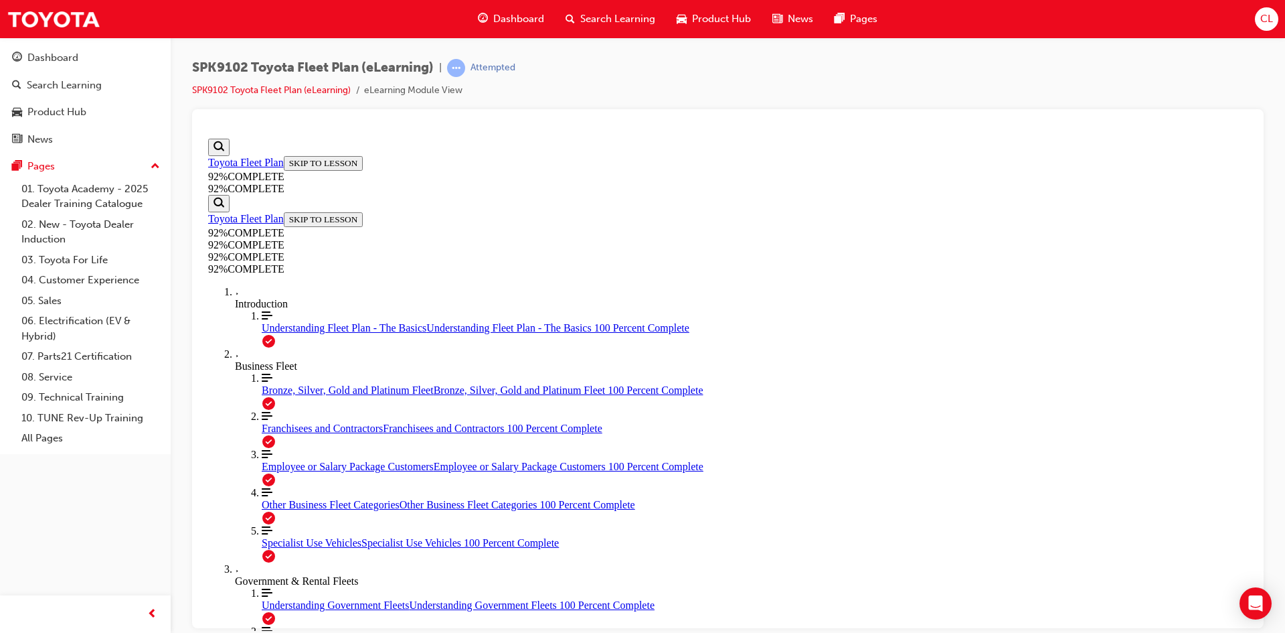
scroll to position [152, 0]
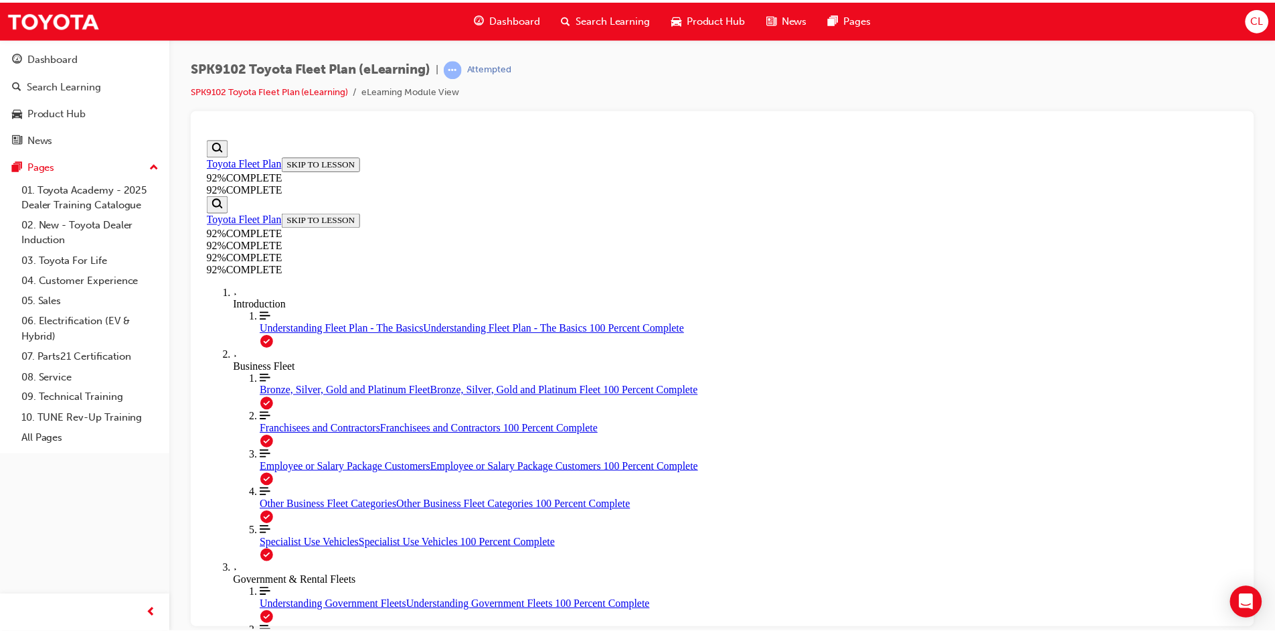
scroll to position [165, 0]
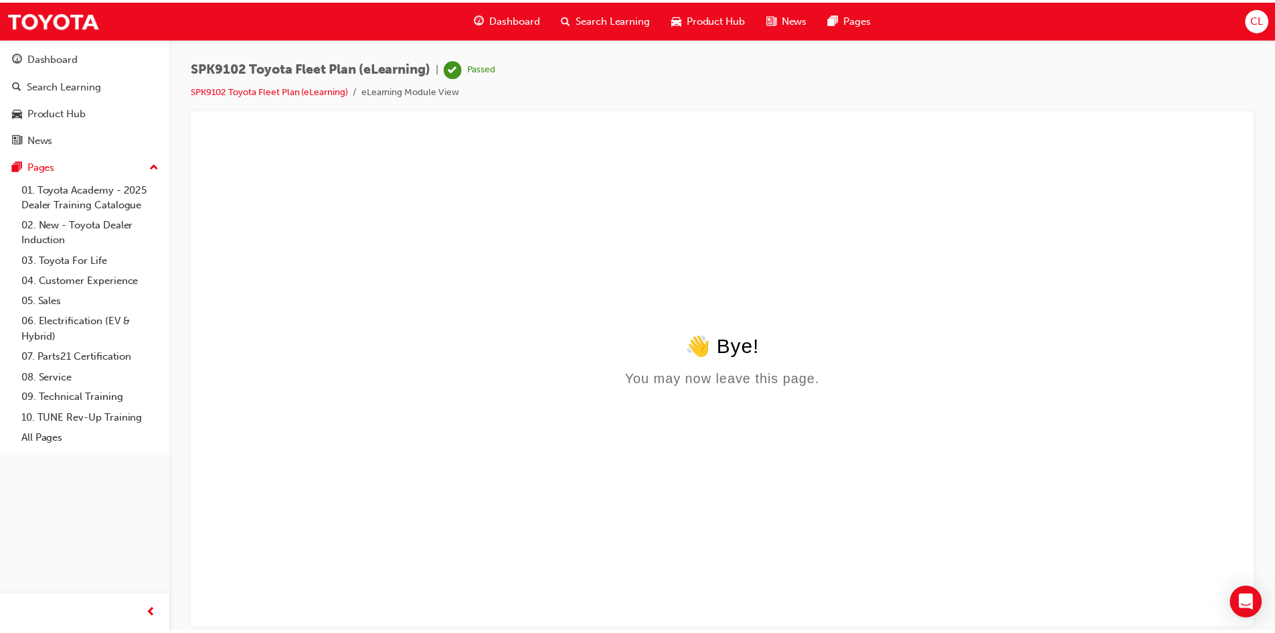
scroll to position [0, 0]
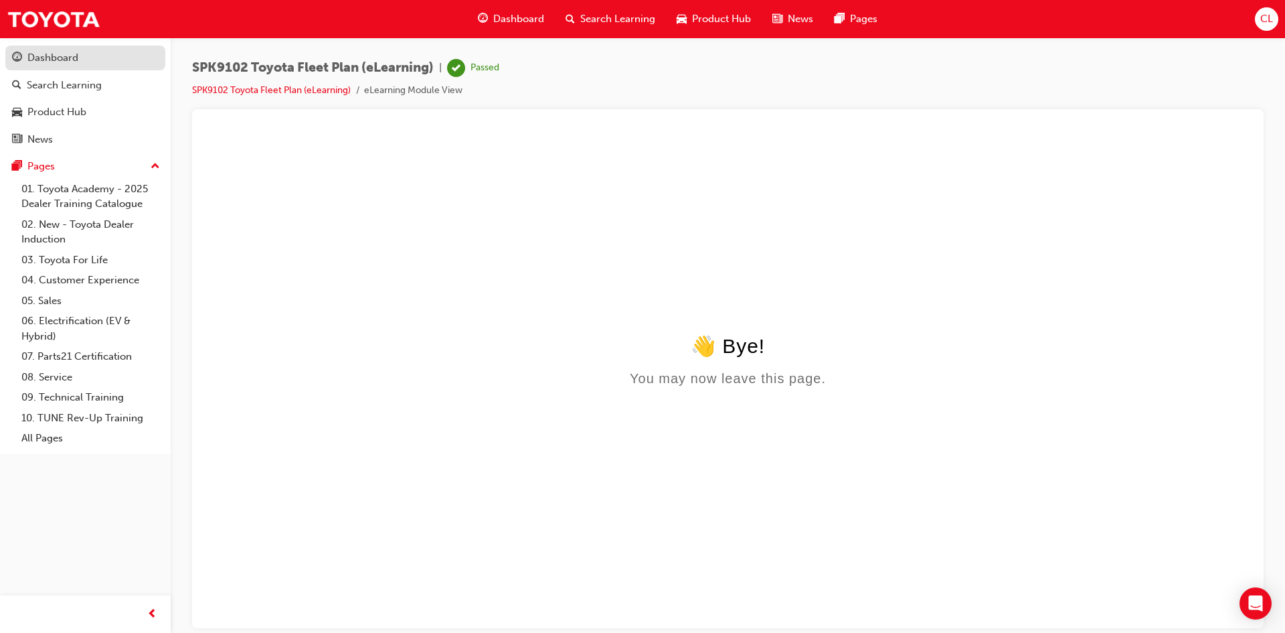
click at [54, 63] on div "Dashboard" at bounding box center [52, 57] width 51 height 15
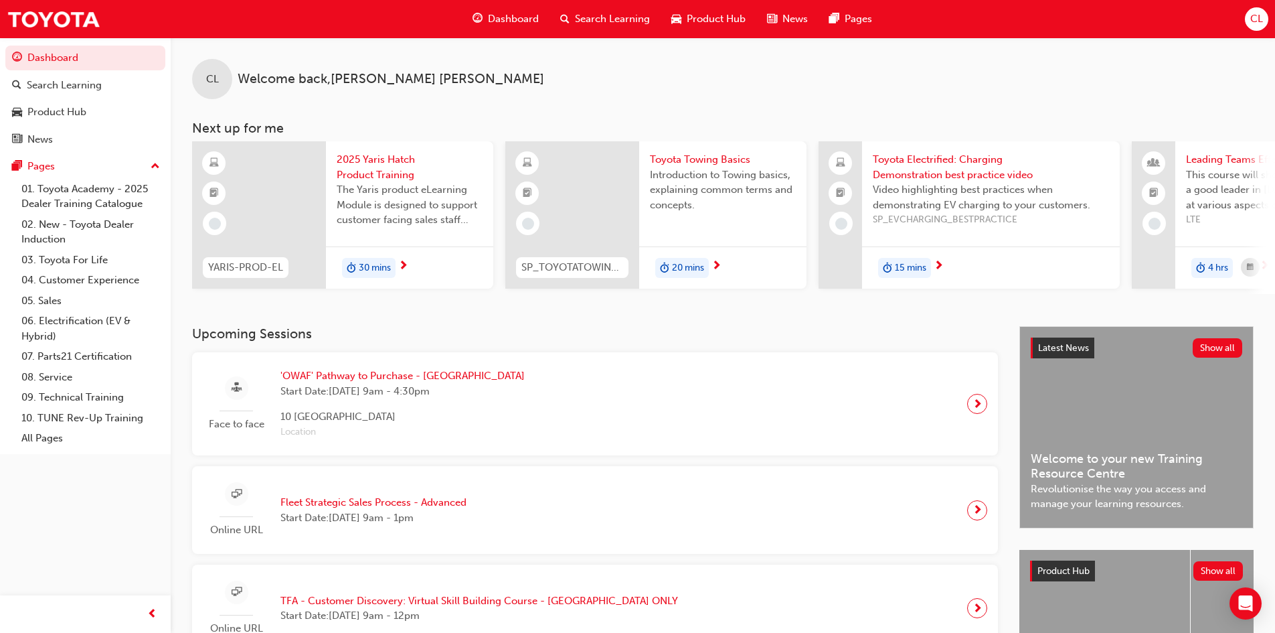
click at [1250, 19] on div "CL" at bounding box center [1256, 18] width 23 height 23
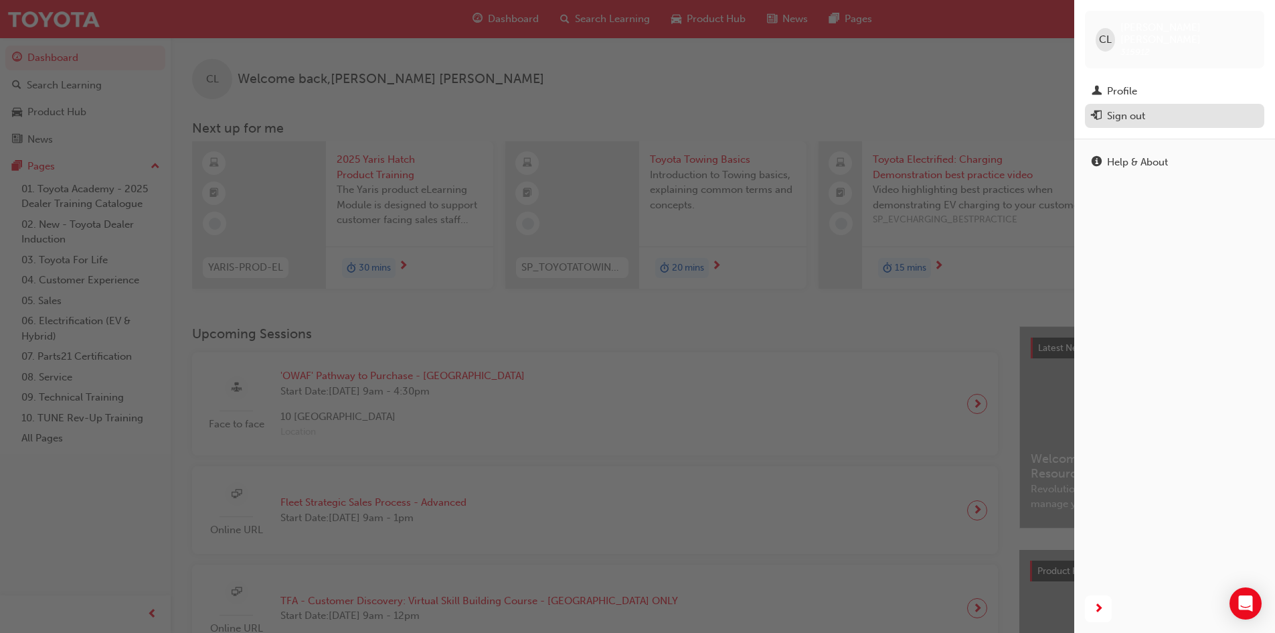
click at [1155, 108] on div "Sign out" at bounding box center [1175, 116] width 166 height 17
